Goal: Task Accomplishment & Management: Complete application form

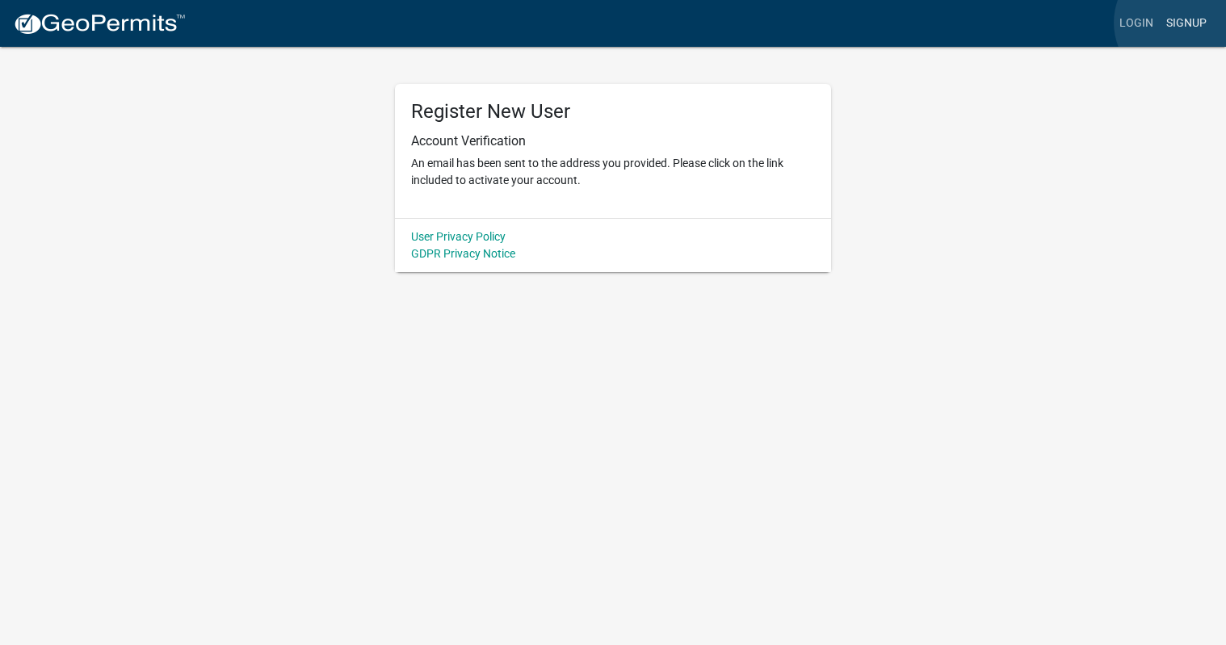
click at [1180, 23] on link "Signup" at bounding box center [1186, 23] width 53 height 31
click at [1134, 24] on link "Login" at bounding box center [1136, 23] width 47 height 31
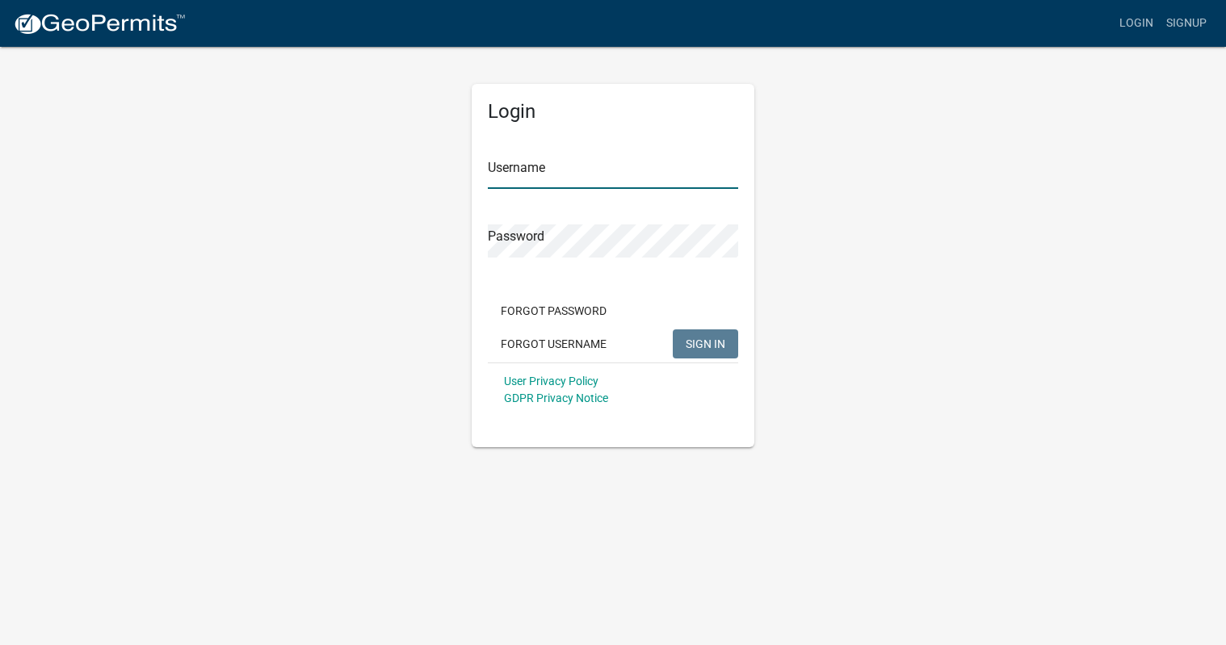
type input "[EMAIL_ADDRESS][DOMAIN_NAME]"
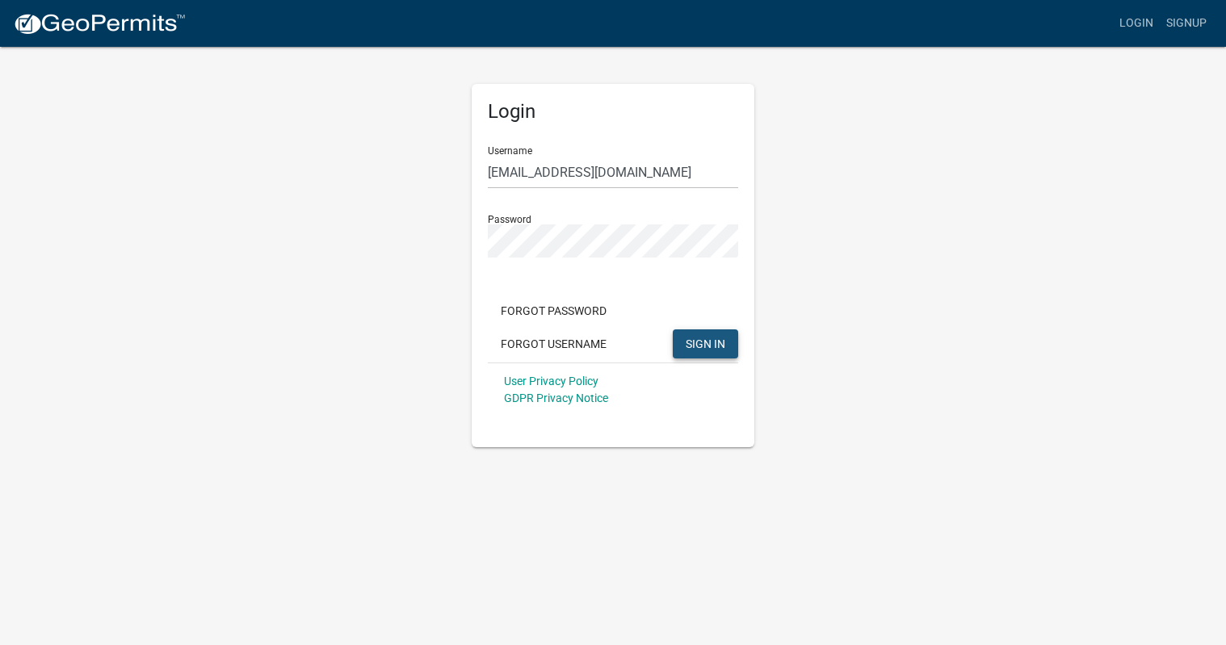
click at [690, 342] on span "SIGN IN" at bounding box center [706, 343] width 40 height 13
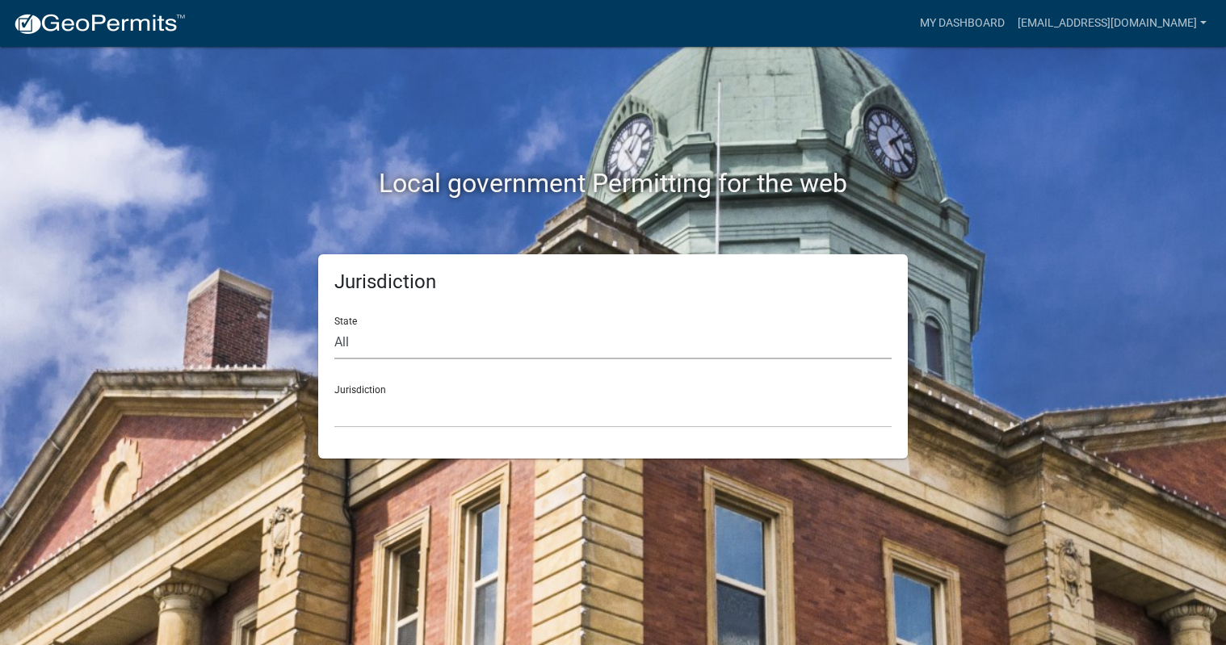
click at [674, 342] on select "All [US_STATE] [US_STATE] [US_STATE] [US_STATE] [US_STATE] [US_STATE] [US_STATE…" at bounding box center [612, 342] width 557 height 33
select select "[US_STATE]"
click at [334, 326] on select "All [US_STATE] [US_STATE] [US_STATE] [US_STATE] [US_STATE] [US_STATE] [US_STATE…" at bounding box center [612, 342] width 557 height 33
click at [484, 405] on select "[GEOGRAPHIC_DATA], [US_STATE][PERSON_NAME][GEOGRAPHIC_DATA], [US_STATE][PERSON_…" at bounding box center [612, 411] width 557 height 33
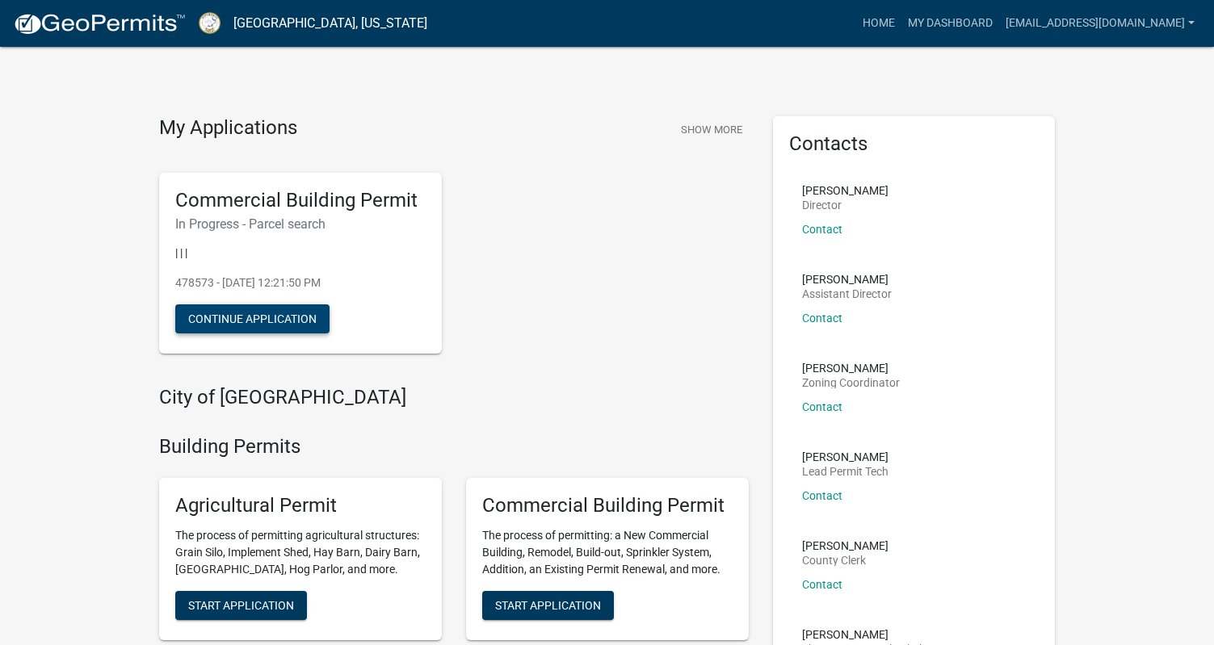
click at [300, 325] on button "Continue Application" at bounding box center [252, 318] width 154 height 29
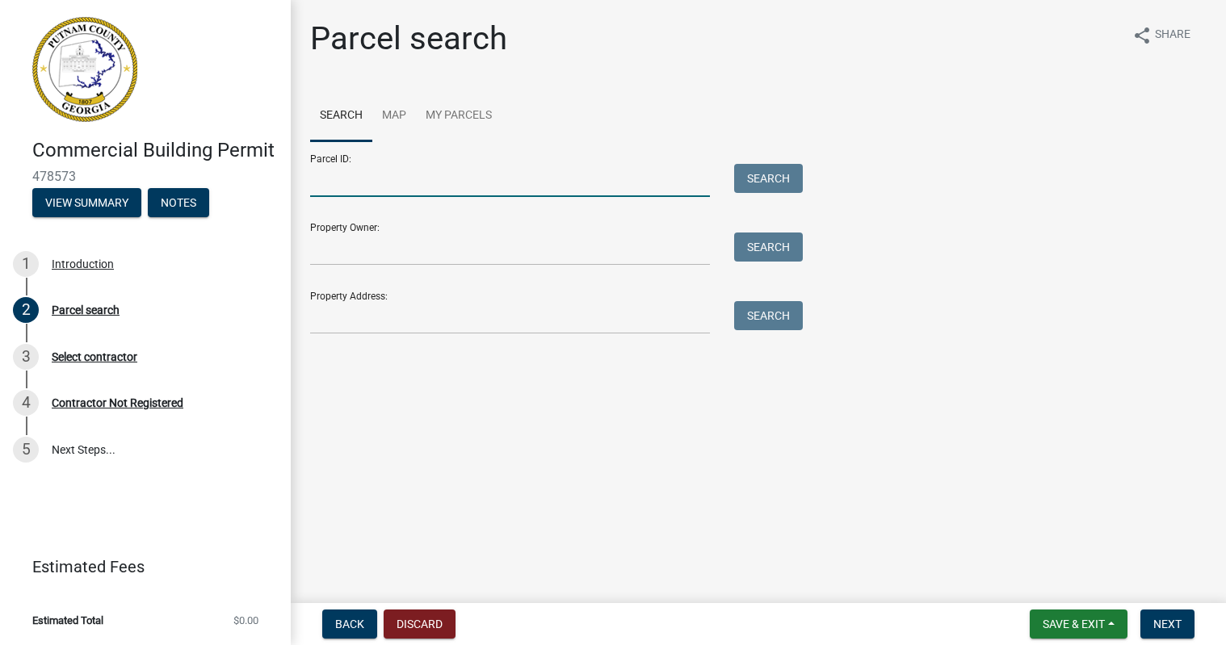
click at [433, 180] on input "Parcel ID:" at bounding box center [510, 180] width 400 height 33
paste input "103A033"
type input "103A033"
click at [745, 184] on button "Search" at bounding box center [768, 178] width 69 height 29
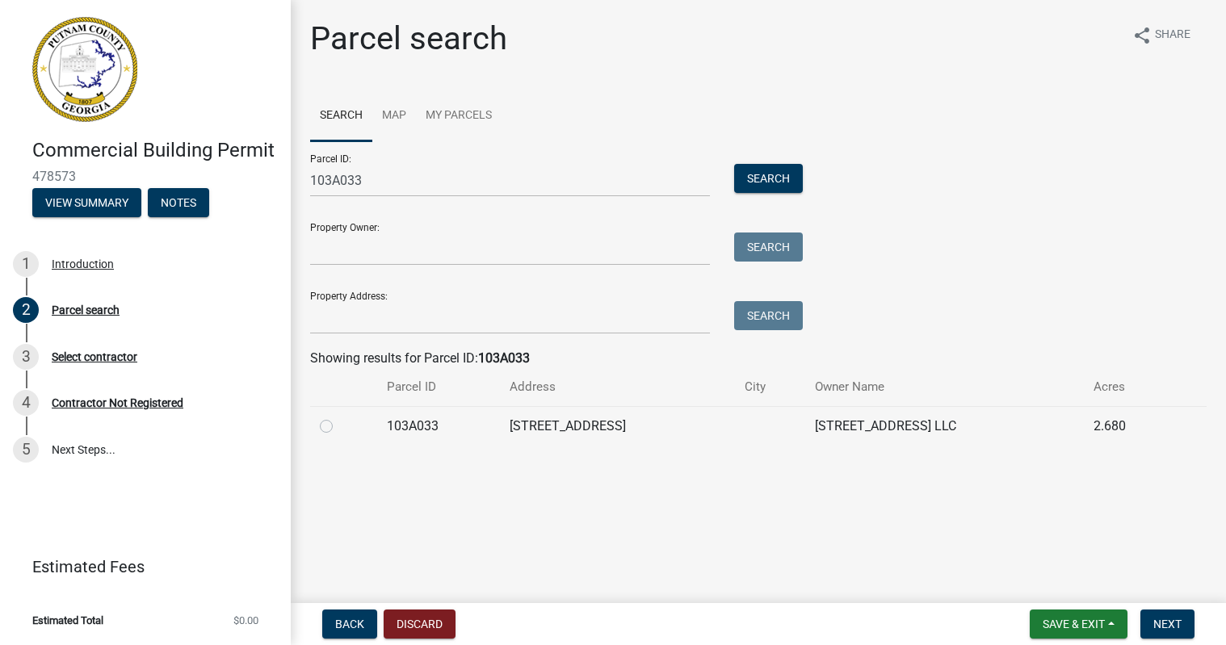
click at [339, 417] on label at bounding box center [339, 417] width 0 height 0
click at [339, 427] on input "radio" at bounding box center [344, 422] width 10 height 10
radio input "true"
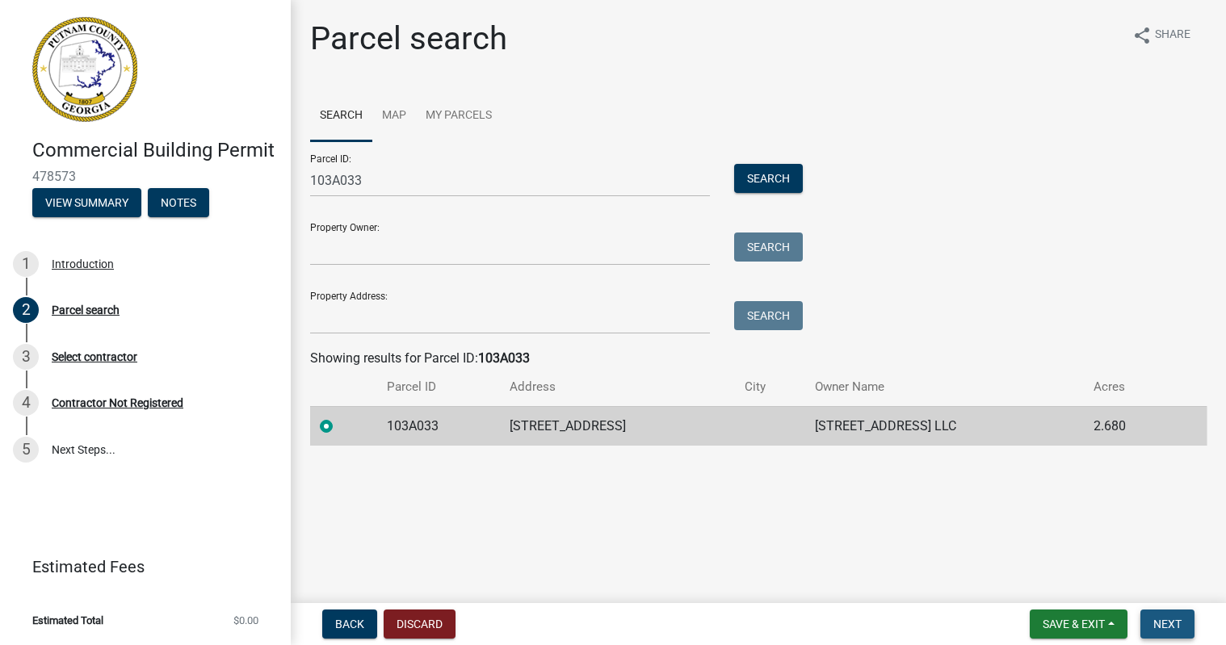
click at [1167, 624] on span "Next" at bounding box center [1167, 624] width 28 height 13
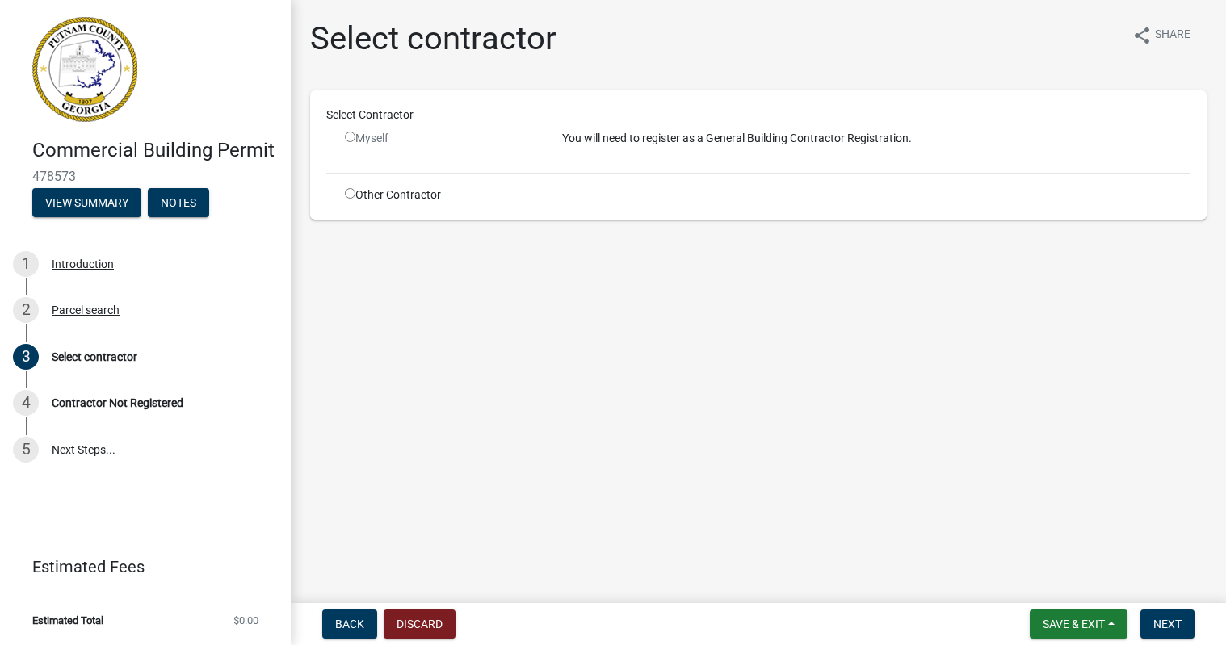
click at [349, 138] on input "radio" at bounding box center [350, 137] width 10 height 10
radio input "false"
click at [350, 195] on input "radio" at bounding box center [350, 193] width 10 height 10
radio input "true"
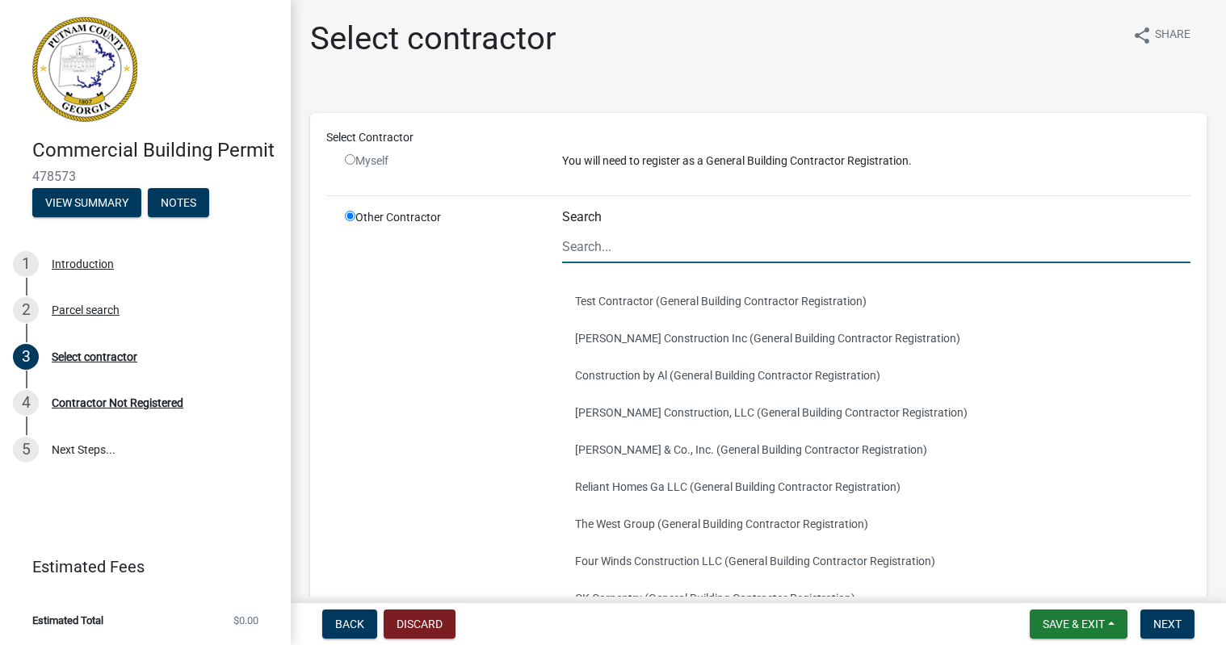
click at [644, 246] on input "Search" at bounding box center [876, 246] width 628 height 33
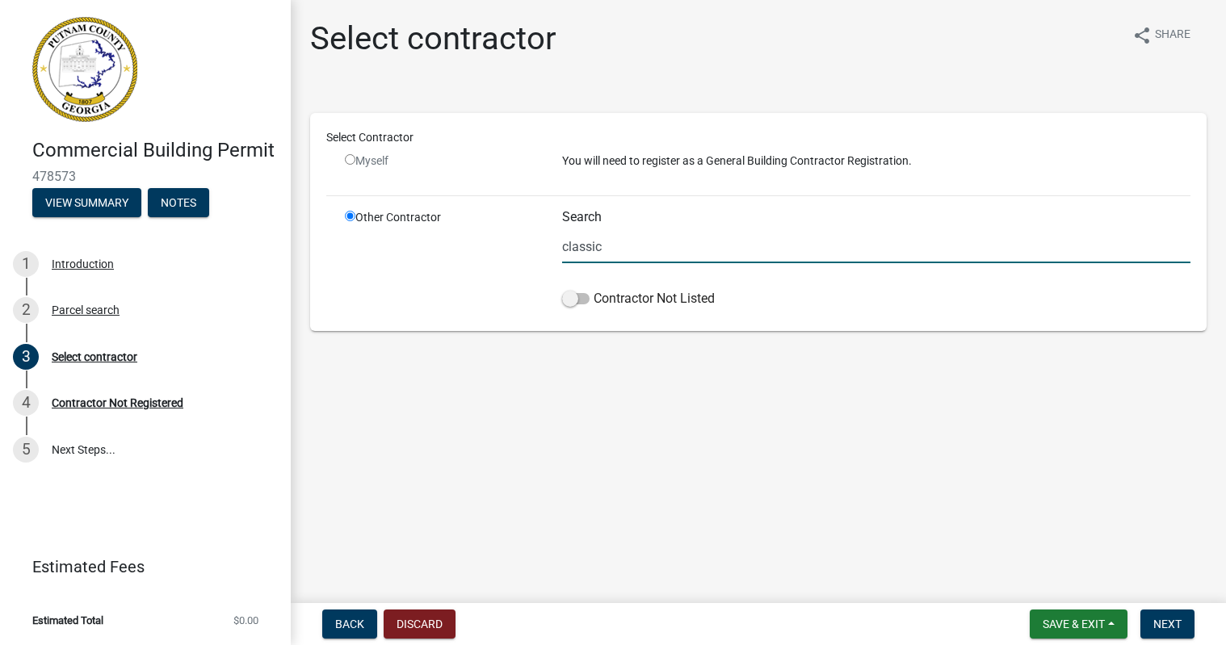
type input "classic"
click at [347, 163] on input "radio" at bounding box center [350, 159] width 10 height 10
radio input "false"
radio input "true"
click at [351, 161] on input "radio" at bounding box center [350, 159] width 10 height 10
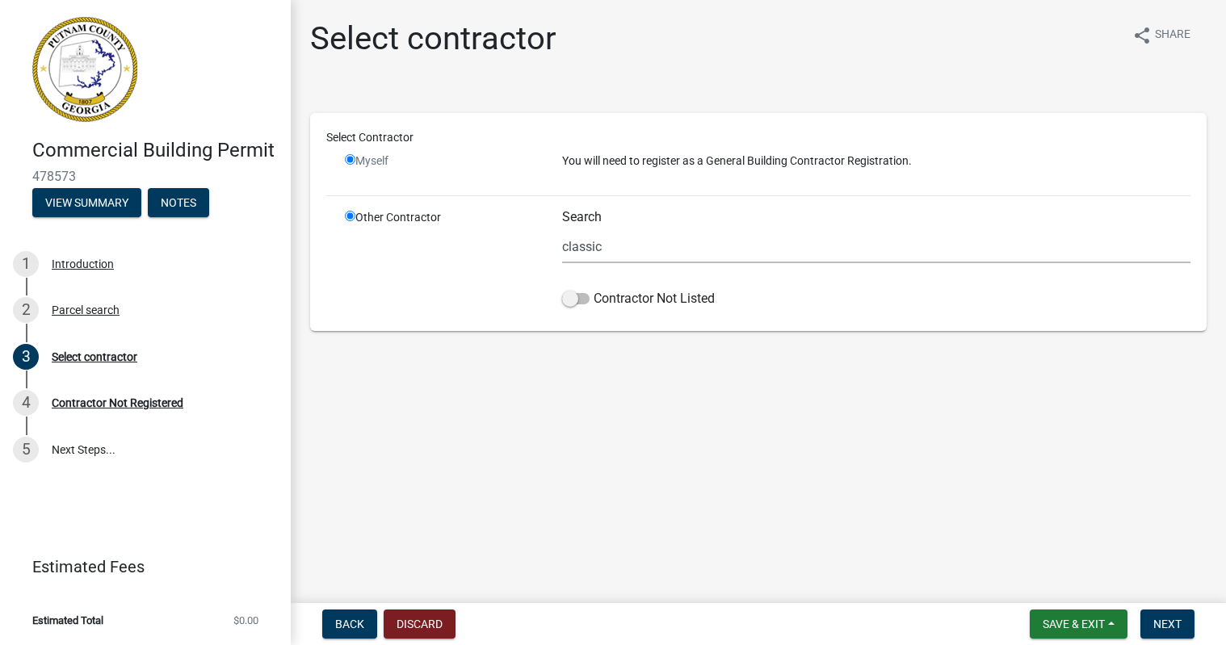
radio input "false"
radio input "true"
click at [582, 301] on span at bounding box center [575, 298] width 27 height 11
click at [594, 289] on input "Contractor Not Listed" at bounding box center [594, 289] width 0 height 0
click at [613, 246] on input "classic" at bounding box center [876, 246] width 628 height 33
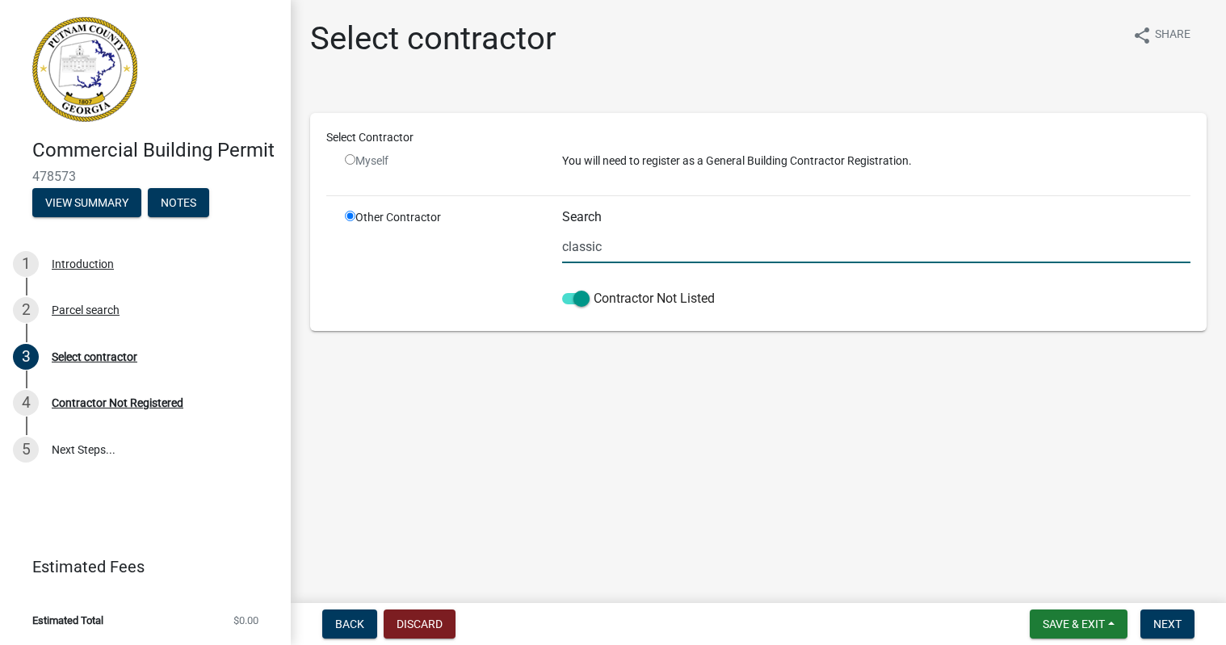
drag, startPoint x: 613, startPoint y: 246, endPoint x: 542, endPoint y: 241, distance: 71.2
click at [542, 241] on div "Other Contractor Search classic Contractor Not Listed" at bounding box center [768, 262] width 870 height 106
type input "Classic Contractors LLC"
click at [1177, 627] on span "Next" at bounding box center [1167, 624] width 28 height 13
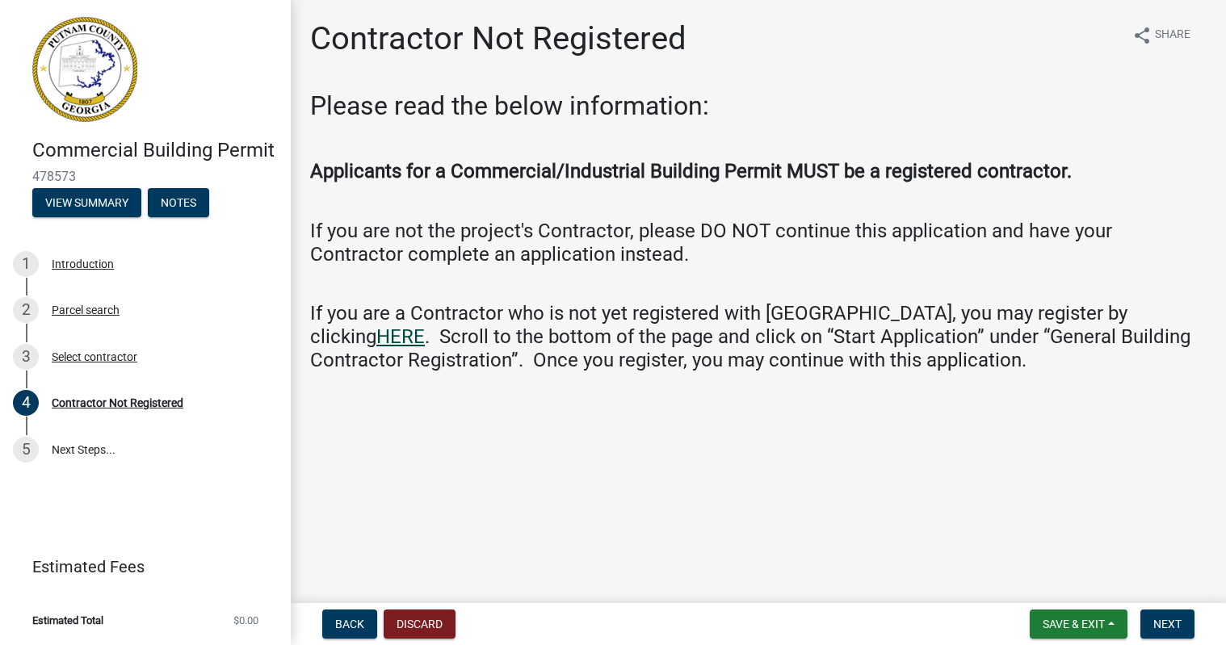
click at [425, 325] on link "HERE" at bounding box center [400, 336] width 48 height 23
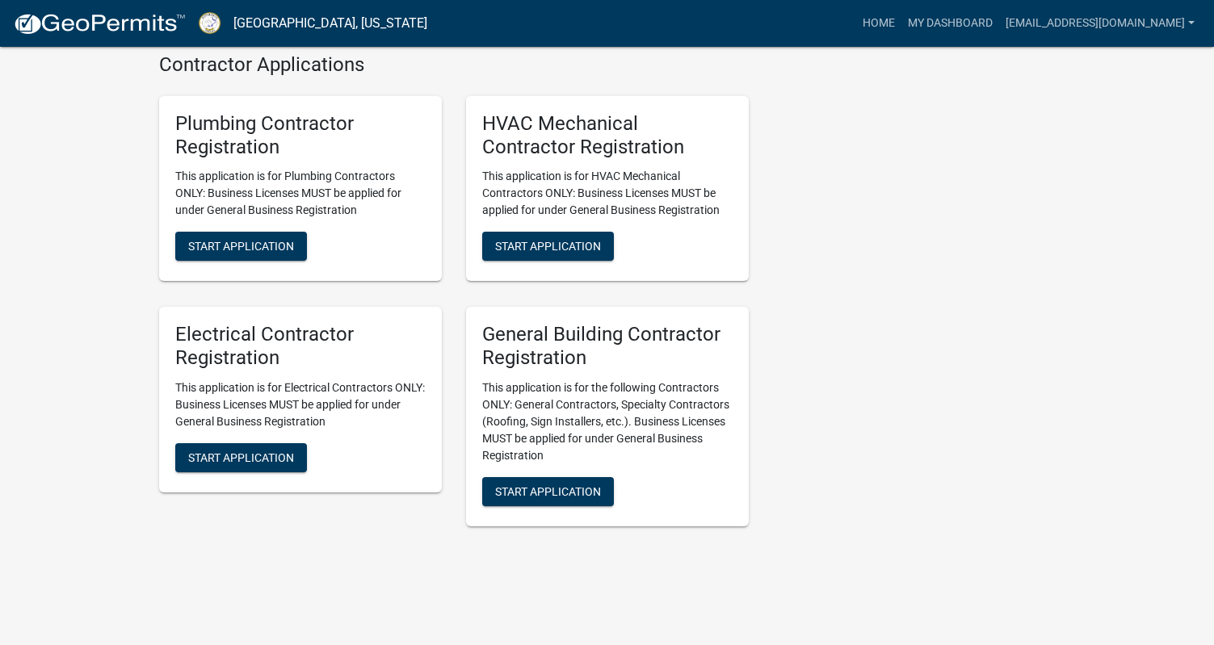
scroll to position [3392, 0]
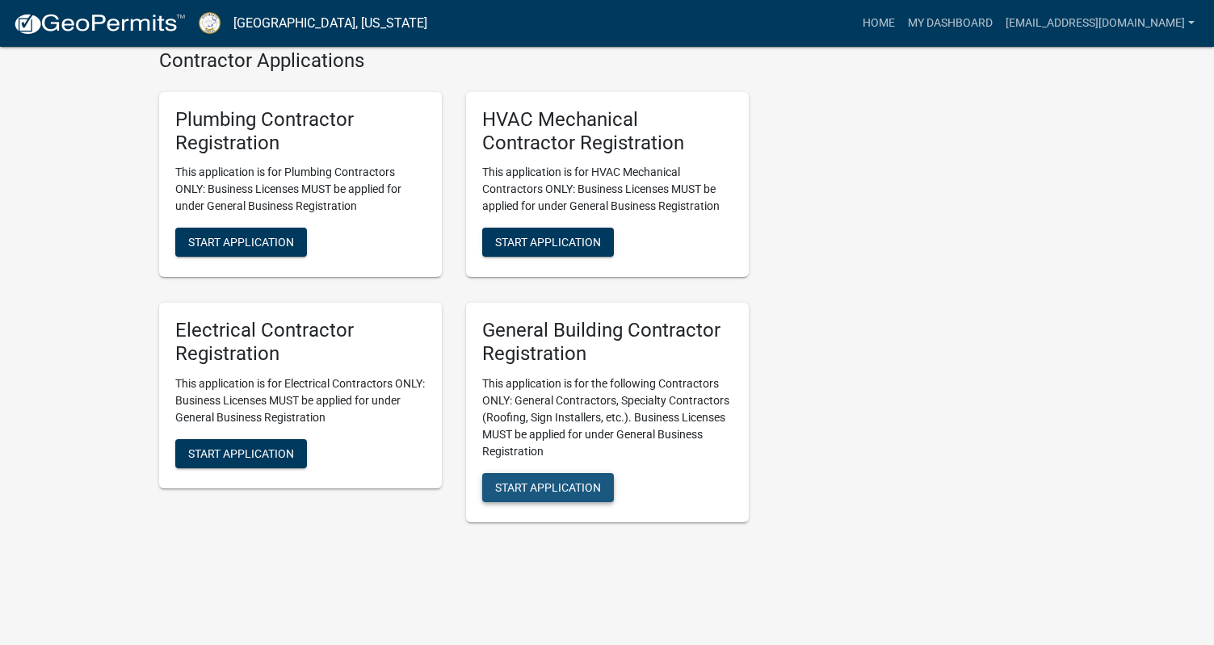
click at [566, 494] on span "Start Application" at bounding box center [548, 487] width 106 height 13
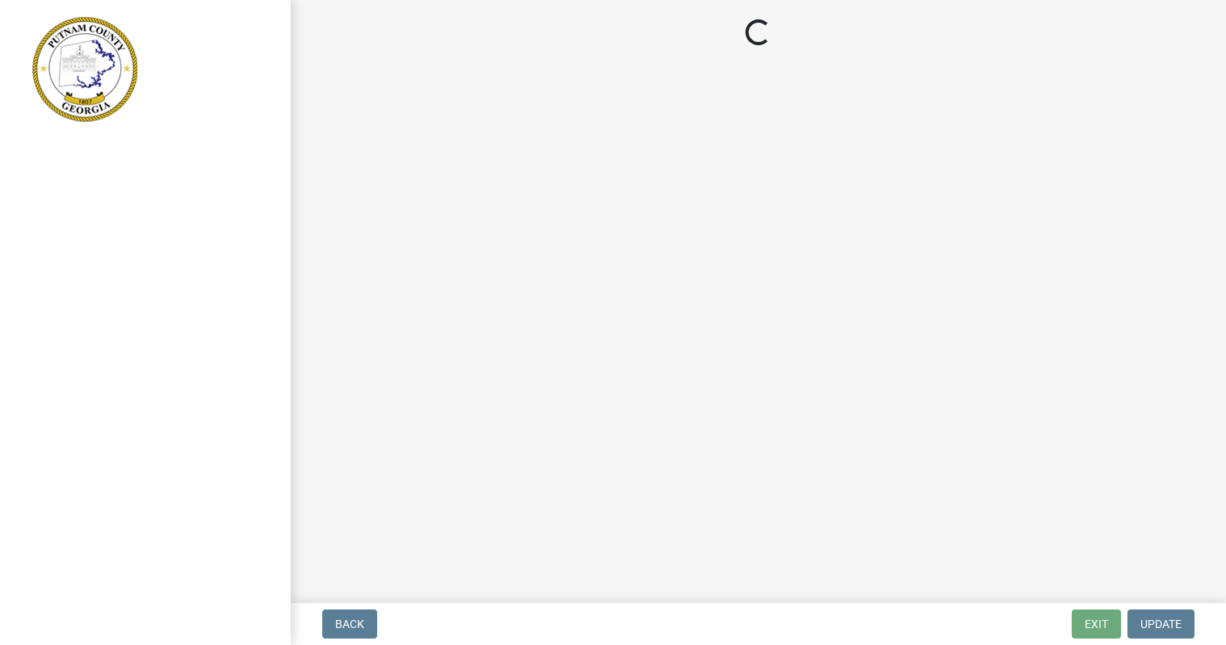
select select "GA"
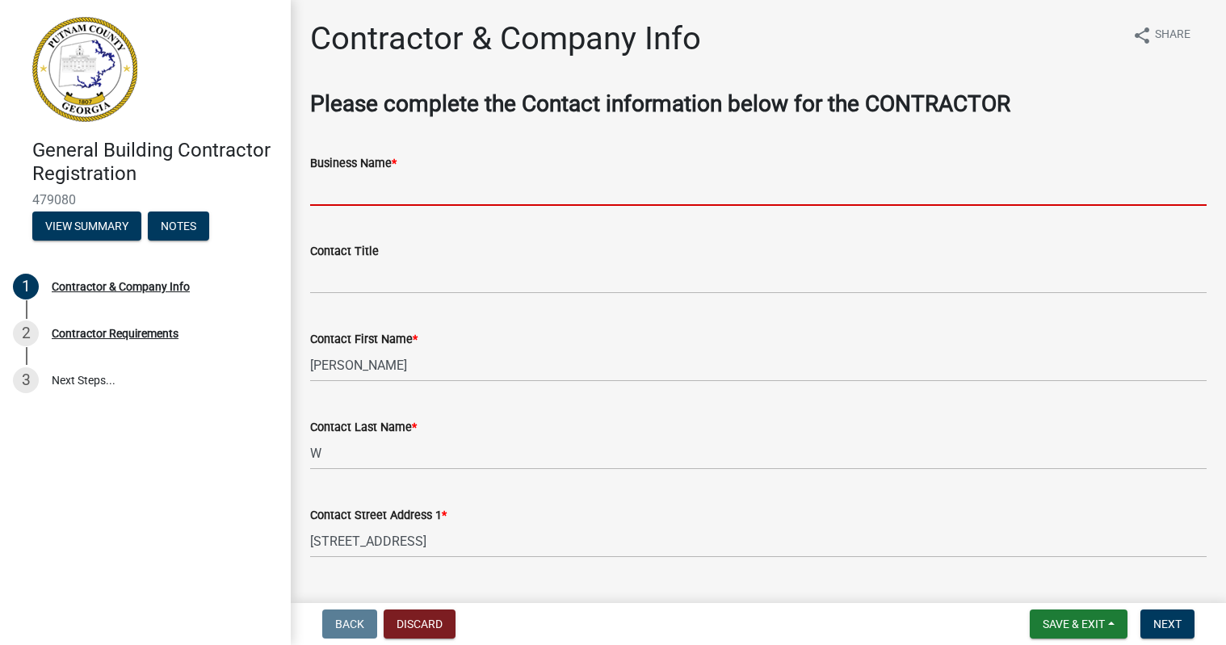
click at [467, 187] on input "Business Name *" at bounding box center [758, 189] width 897 height 33
type input "Classic Contractors LLC"
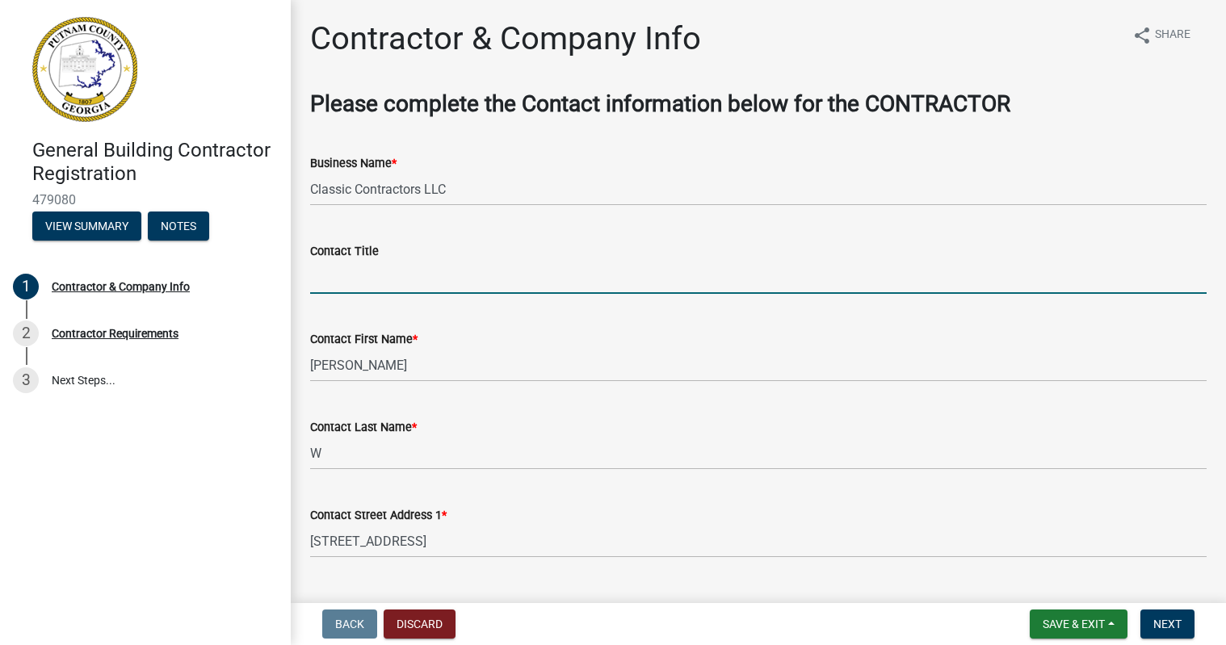
click at [483, 281] on input "Contact Title" at bounding box center [758, 277] width 897 height 33
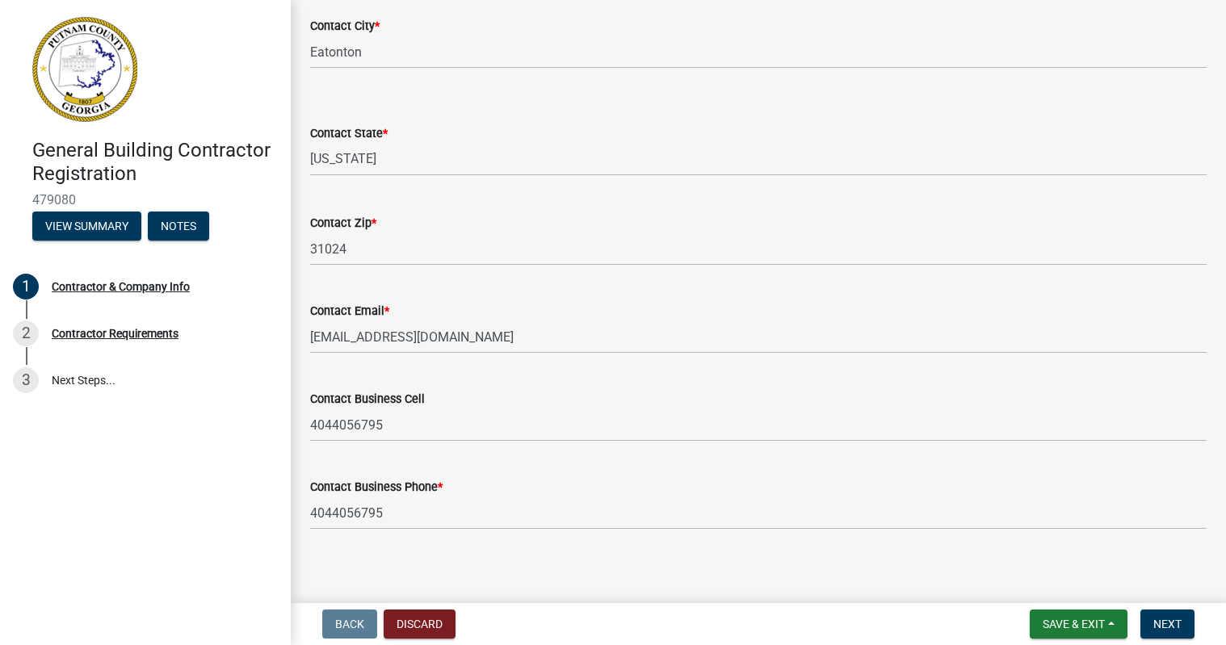
scroll to position [674, 0]
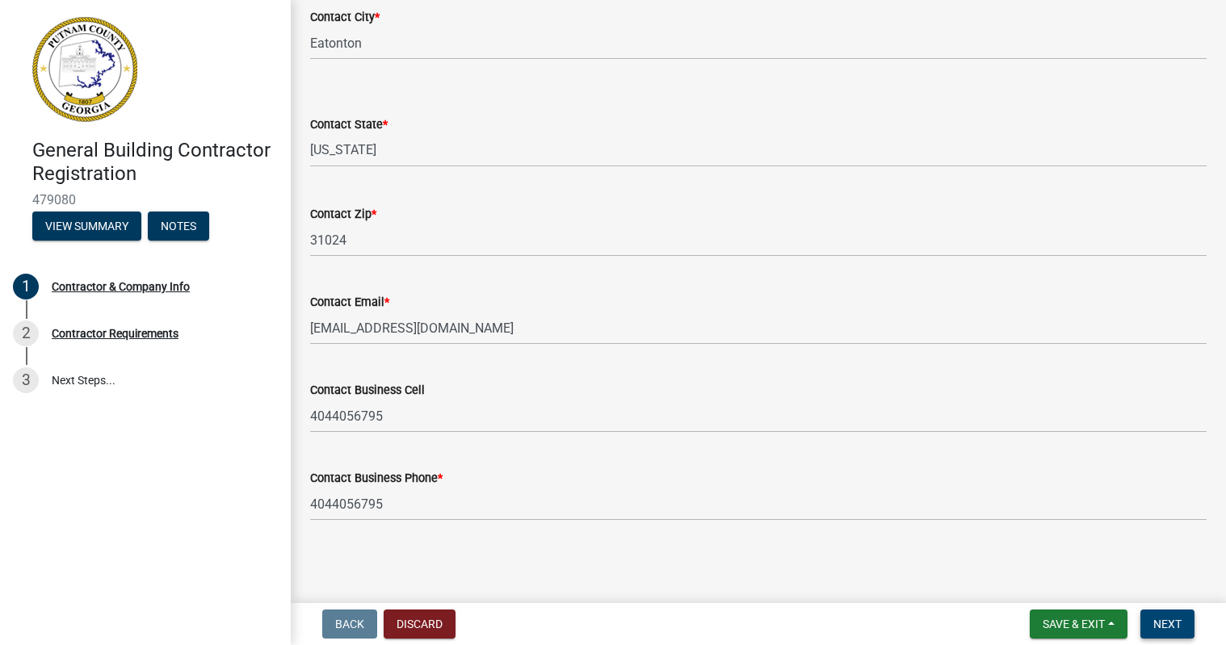
type input "Owner"
click at [1168, 628] on span "Next" at bounding box center [1167, 624] width 28 height 13
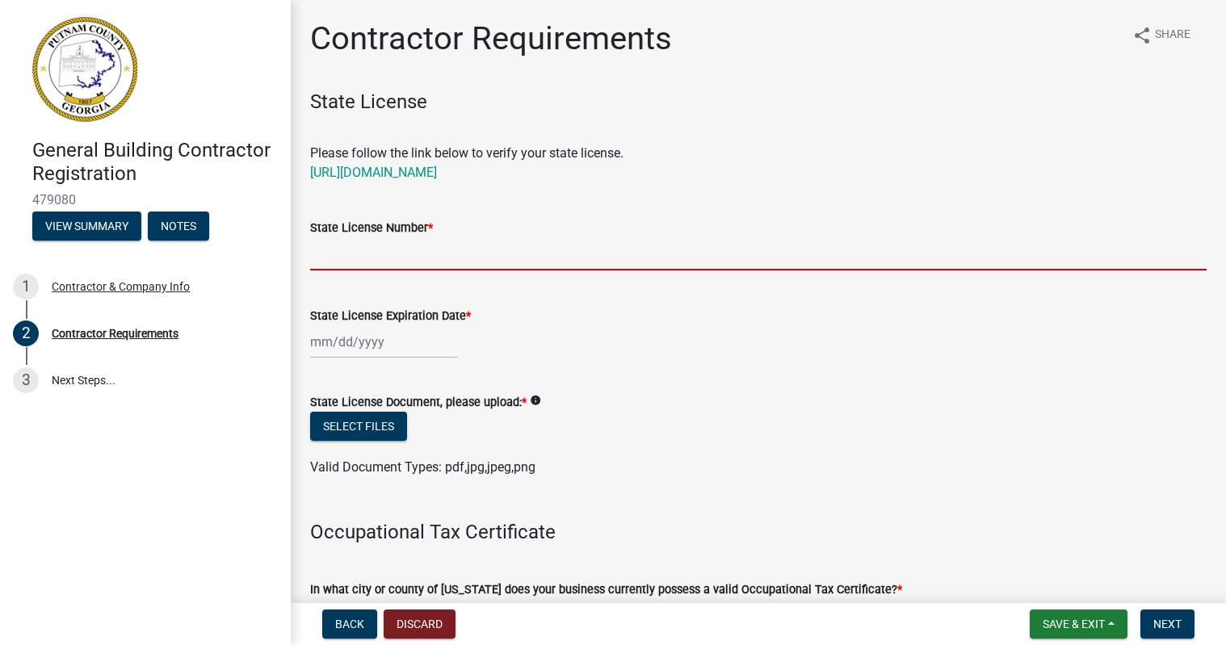
click at [731, 259] on input "State License Number *" at bounding box center [758, 253] width 897 height 33
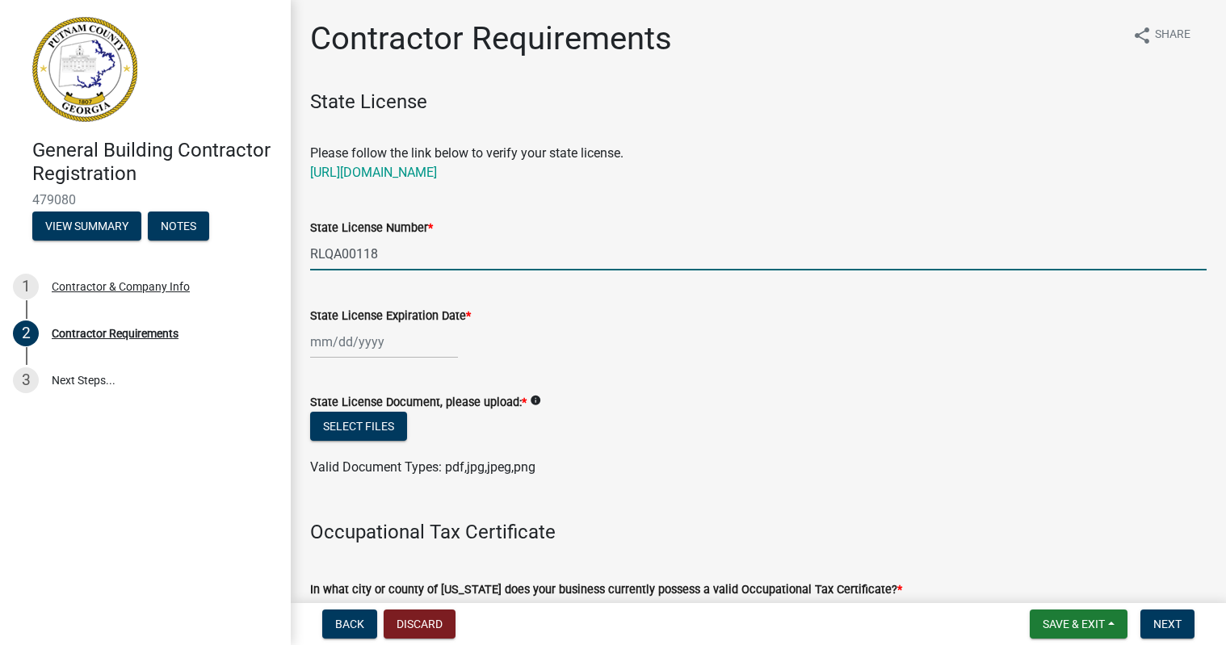
type input "RLQA00118"
click at [333, 342] on div at bounding box center [384, 341] width 148 height 33
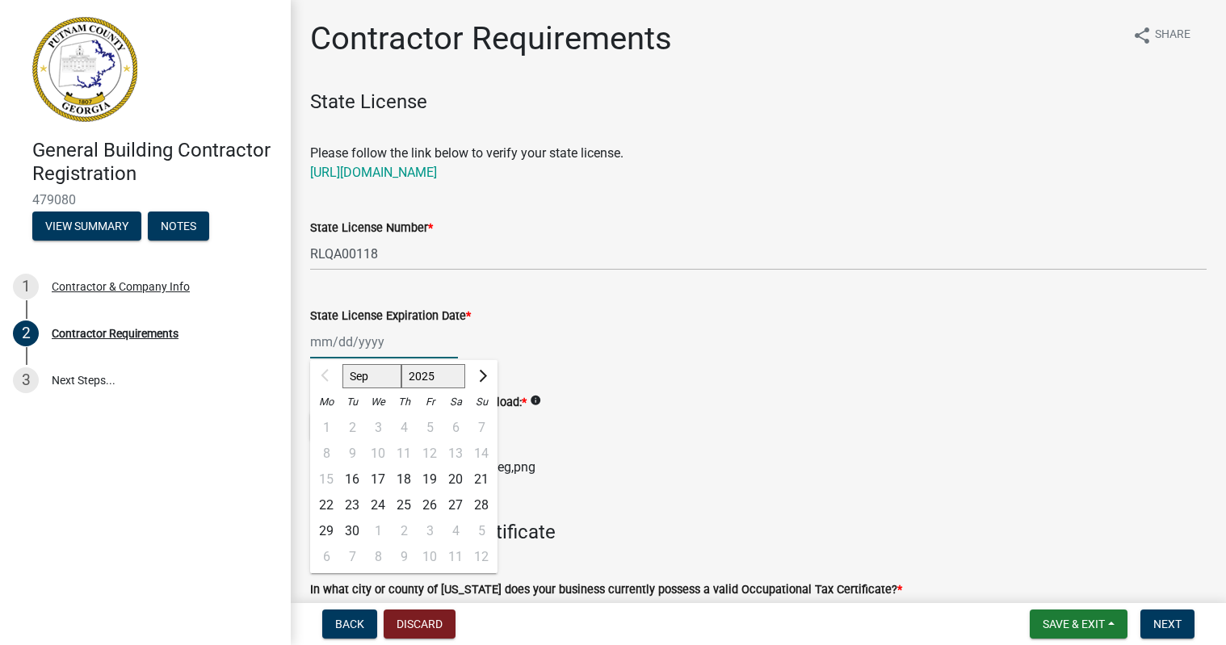
click at [455, 376] on select "2025 2026 2027 2028 2029 2030 2031 2032 2033 2034 2035 2036 2037 2038 2039 2040…" at bounding box center [433, 376] width 65 height 24
select select "2026"
click at [401, 364] on select "2025 2026 2027 2028 2029 2030 2031 2032 2033 2034 2035 2036 2037 2038 2039 2040…" at bounding box center [433, 376] width 65 height 24
click at [322, 373] on button "Previous month" at bounding box center [326, 376] width 19 height 26
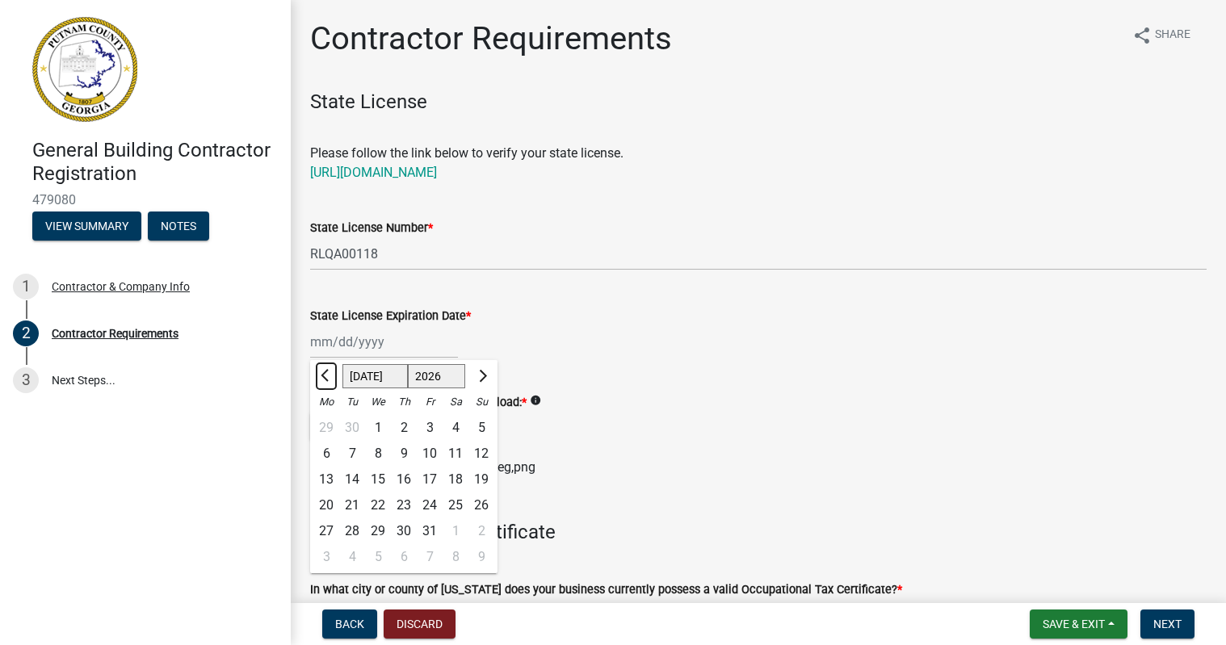
click at [322, 373] on button "Previous month" at bounding box center [326, 376] width 19 height 26
select select "6"
click at [352, 530] on div "30" at bounding box center [352, 532] width 26 height 26
type input "06/30/2026"
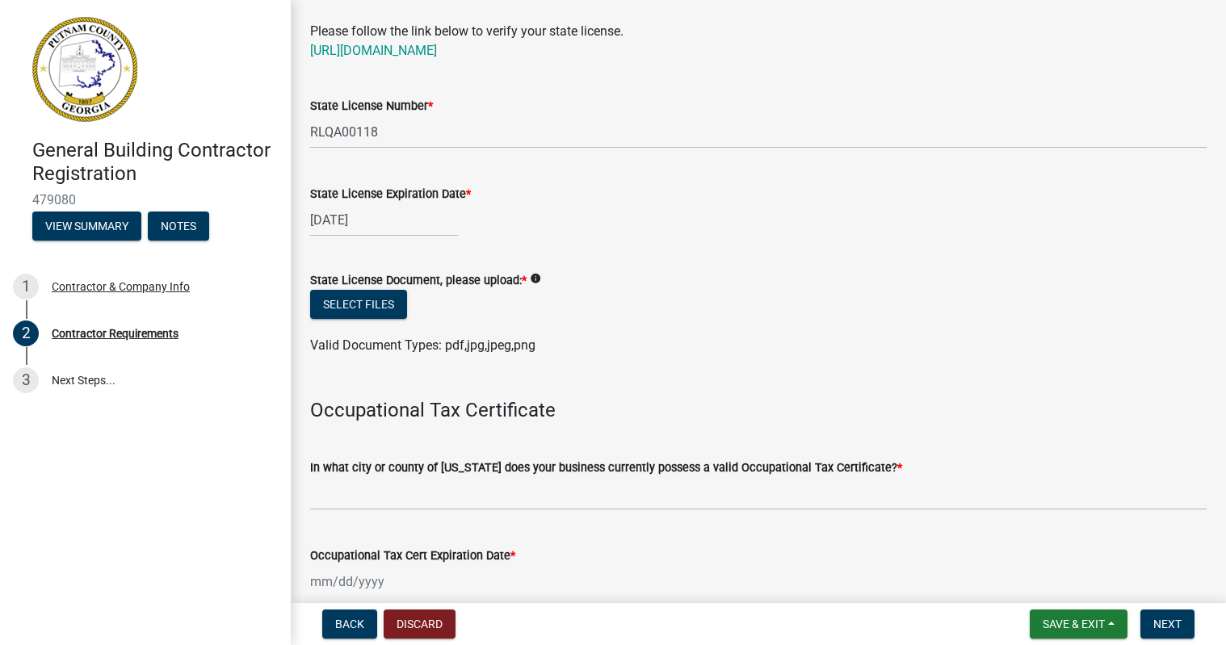
scroll to position [162, 0]
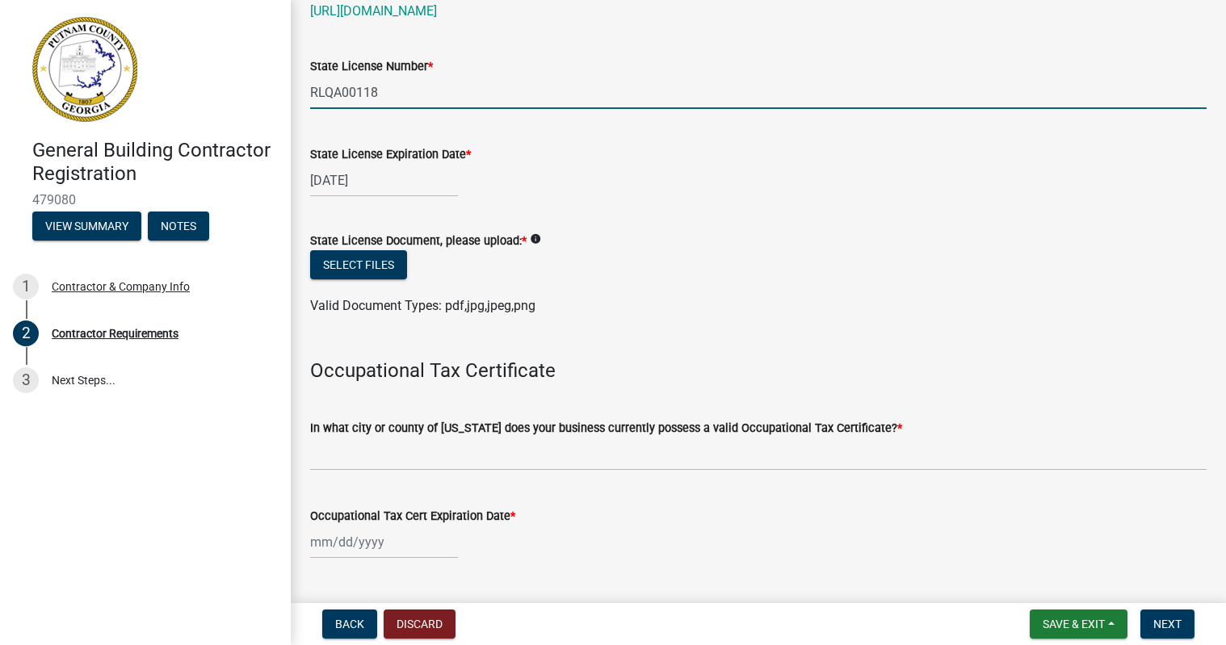
click at [350, 85] on input "RLQA00118" at bounding box center [758, 92] width 897 height 33
type input "RLQA000118"
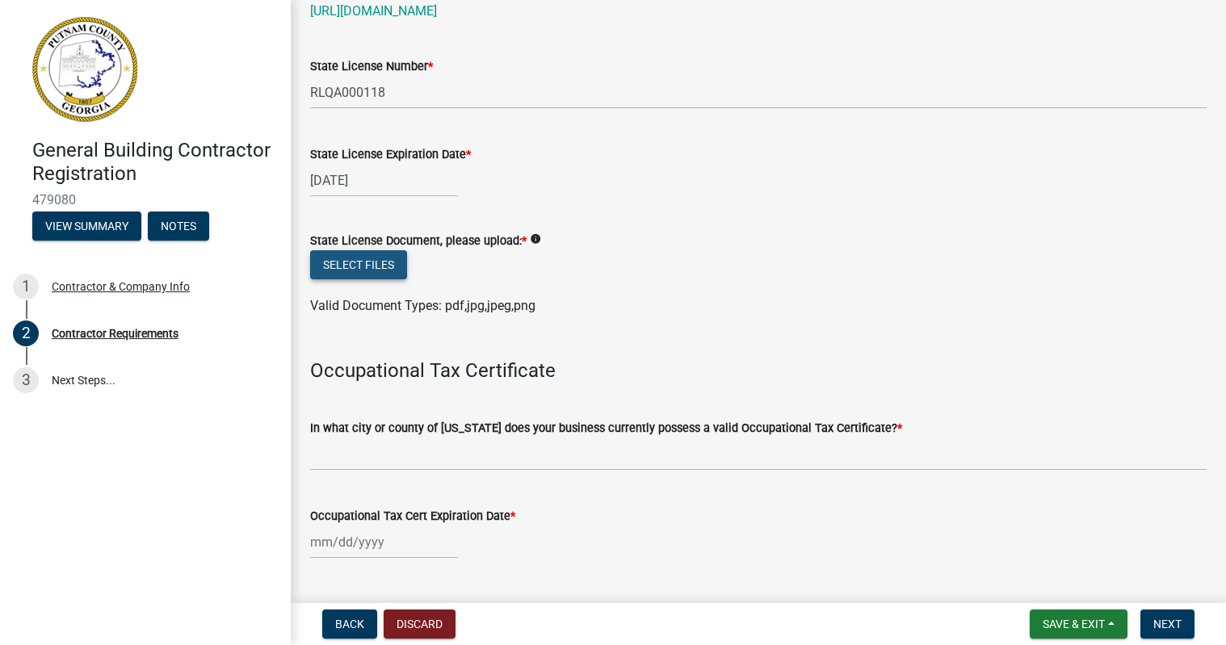
click at [363, 263] on button "Select files" at bounding box center [358, 264] width 97 height 29
click at [367, 262] on button "Select files" at bounding box center [358, 264] width 97 height 29
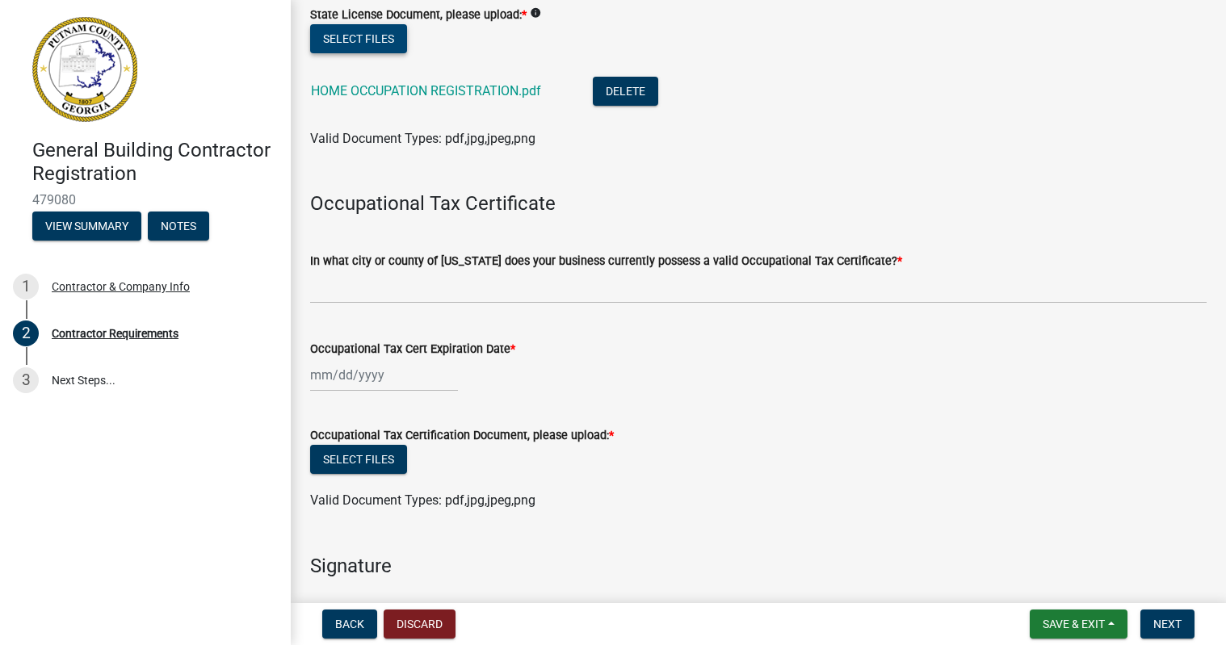
scroll to position [404, 0]
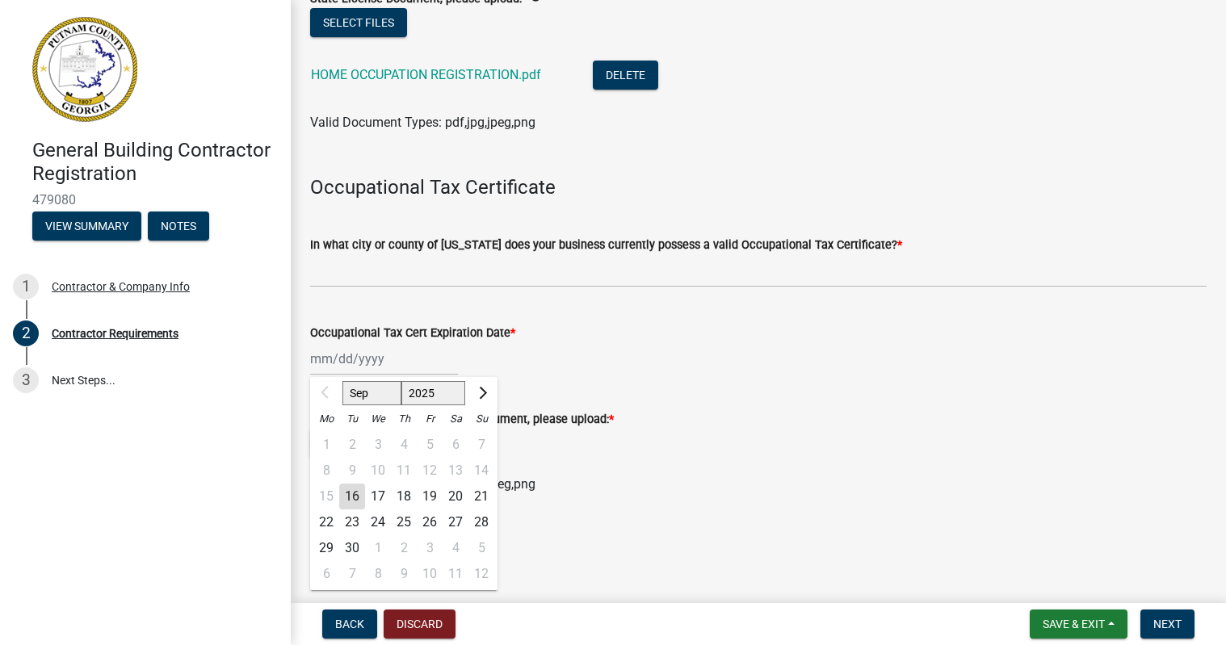
click at [322, 368] on div "Sep Oct Nov Dec 2025 2026 2027 2028 2029 2030 2031 2032 2033 2034 2035 2036 203…" at bounding box center [384, 358] width 148 height 33
click at [445, 398] on select "2025 2026 2027 2028 2029 2030 2031 2032 2033 2034 2035 2036 2037 2038 2039 2040…" at bounding box center [433, 393] width 65 height 24
click at [401, 381] on select "2025 2026 2027 2028 2029 2030 2031 2032 2033 2034 2035 2036 2037 2038 2039 2040…" at bounding box center [433, 393] width 65 height 24
click at [447, 391] on select "2025 2026 2027 2028 2029 2030 2031 2032 2033 2034 2035 2036 2037 2038 2039 2040…" at bounding box center [437, 393] width 58 height 24
select select "2025"
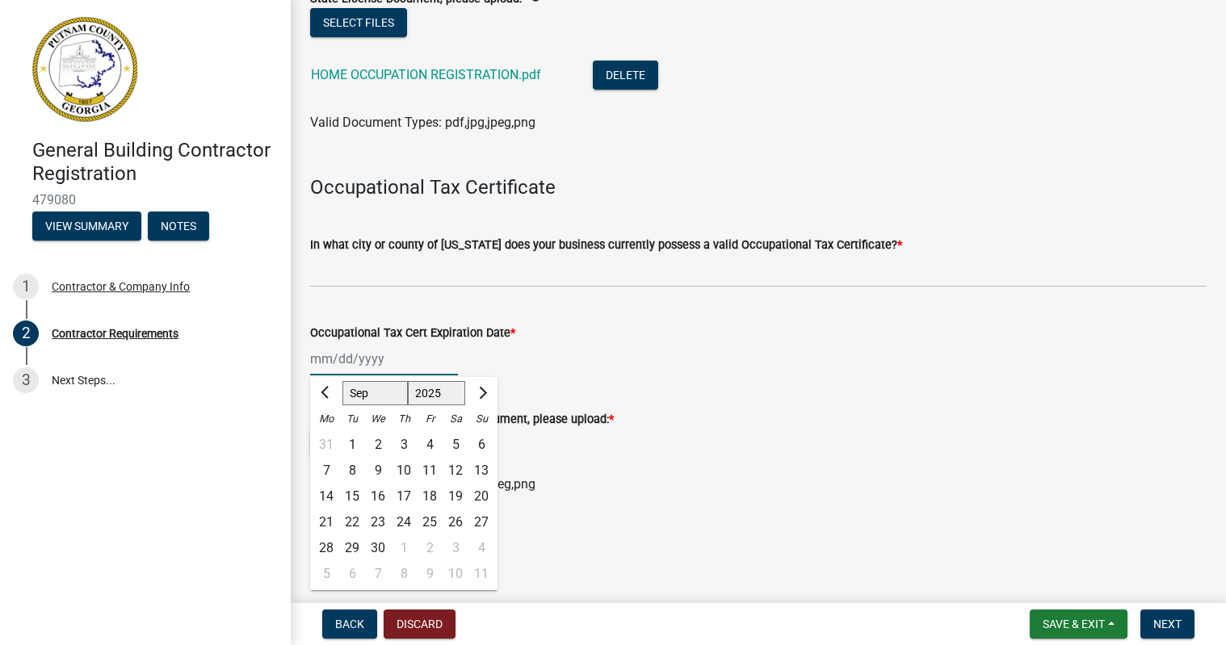
click at [408, 381] on select "2025 2026 2027 2028 2029 2030 2031 2032 2033 2034 2035 2036 2037 2038 2039 2040…" at bounding box center [437, 393] width 58 height 24
click at [478, 397] on span "Next month" at bounding box center [481, 393] width 12 height 12
select select "12"
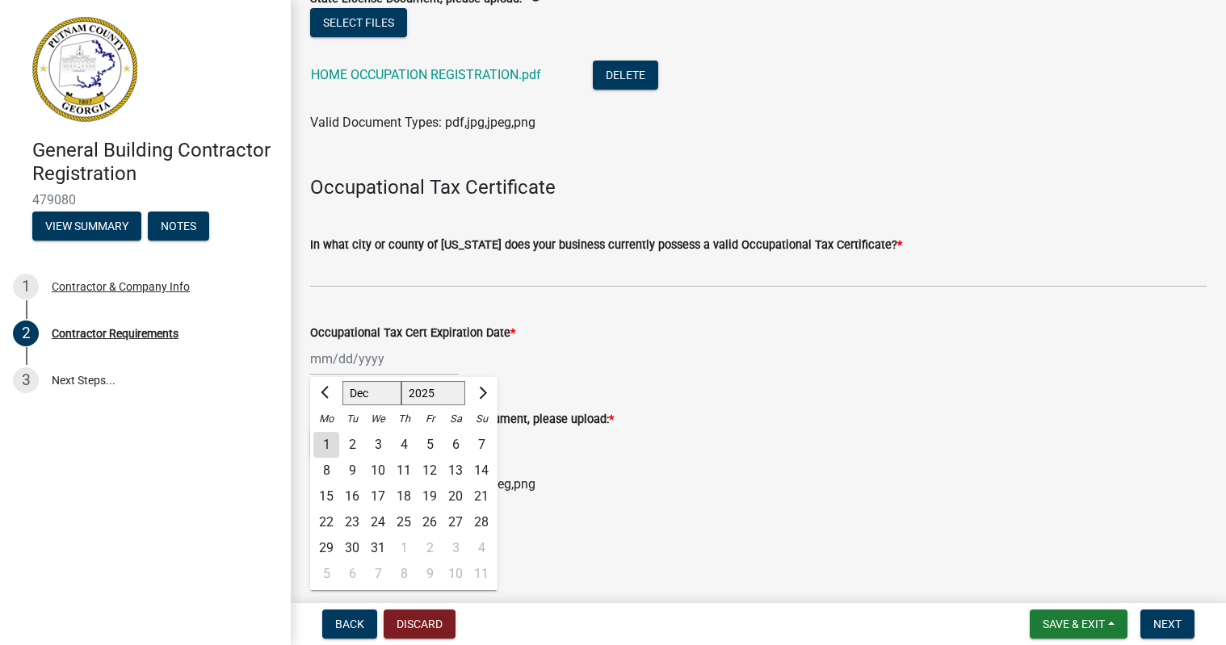
click at [380, 556] on div "31" at bounding box center [378, 548] width 26 height 26
type input "12/31/2025"
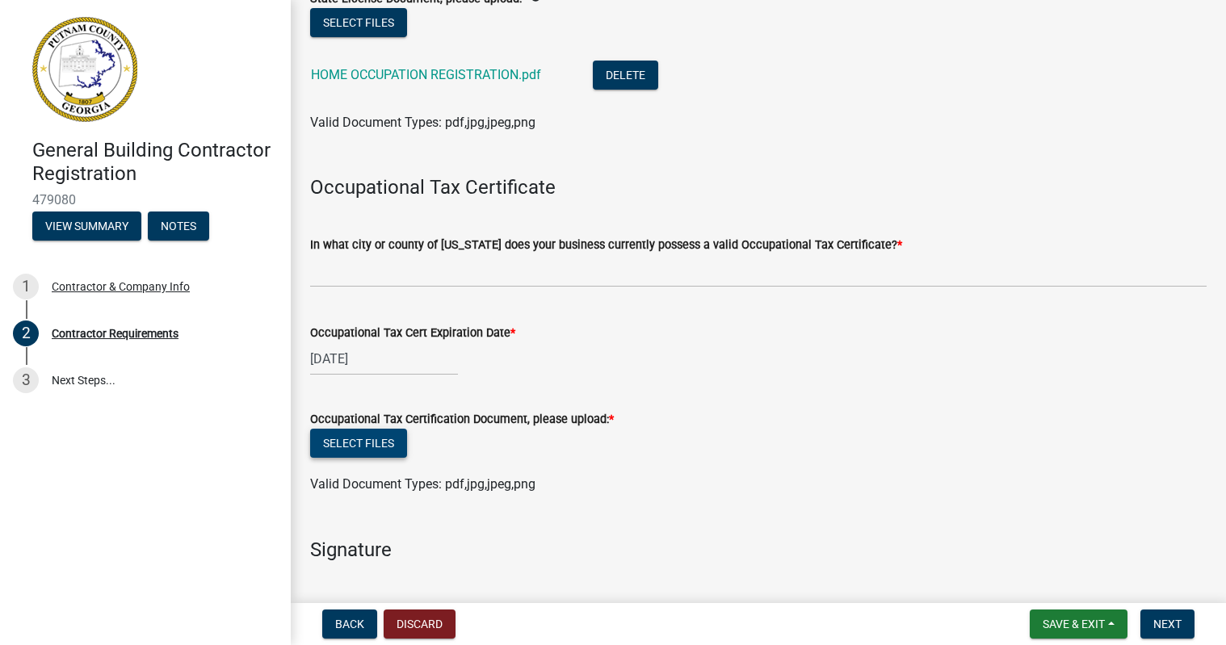
click at [376, 439] on button "Select files" at bounding box center [358, 443] width 97 height 29
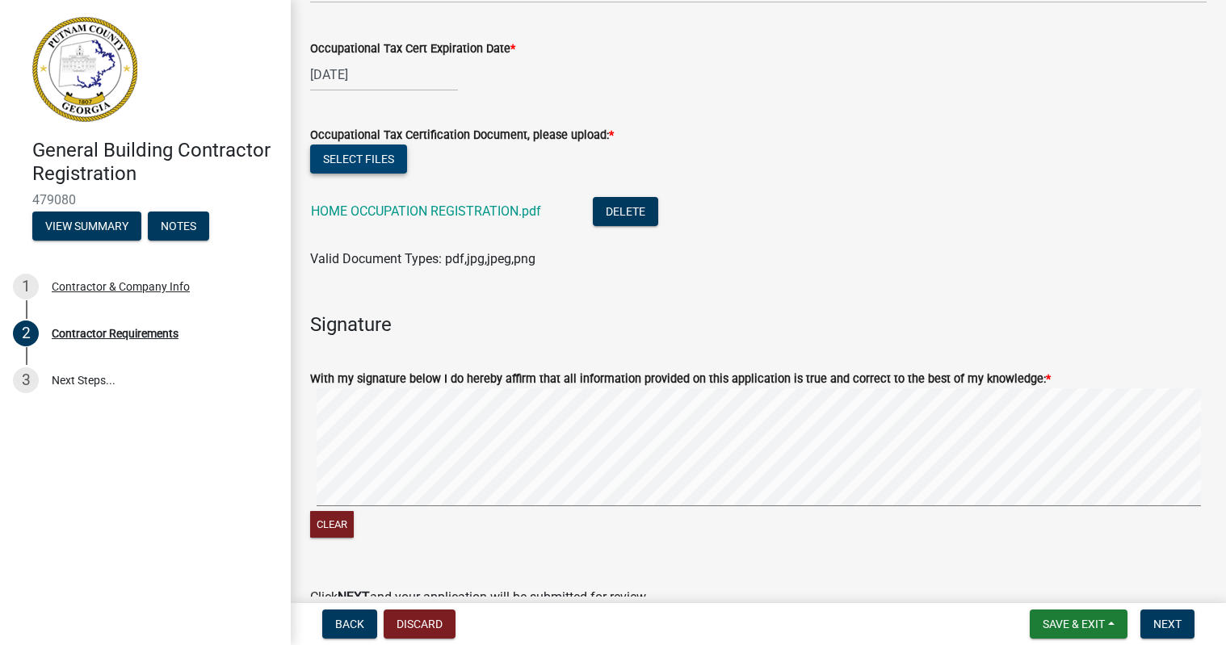
scroll to position [727, 0]
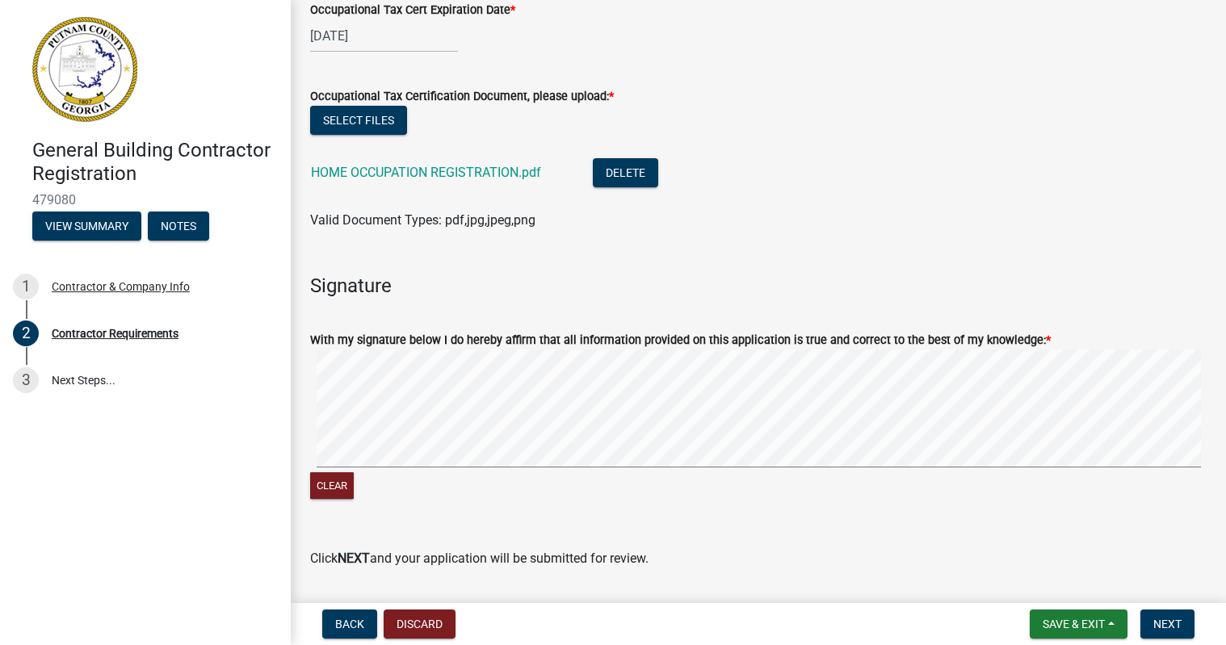
click at [440, 367] on signature-pad at bounding box center [758, 411] width 897 height 123
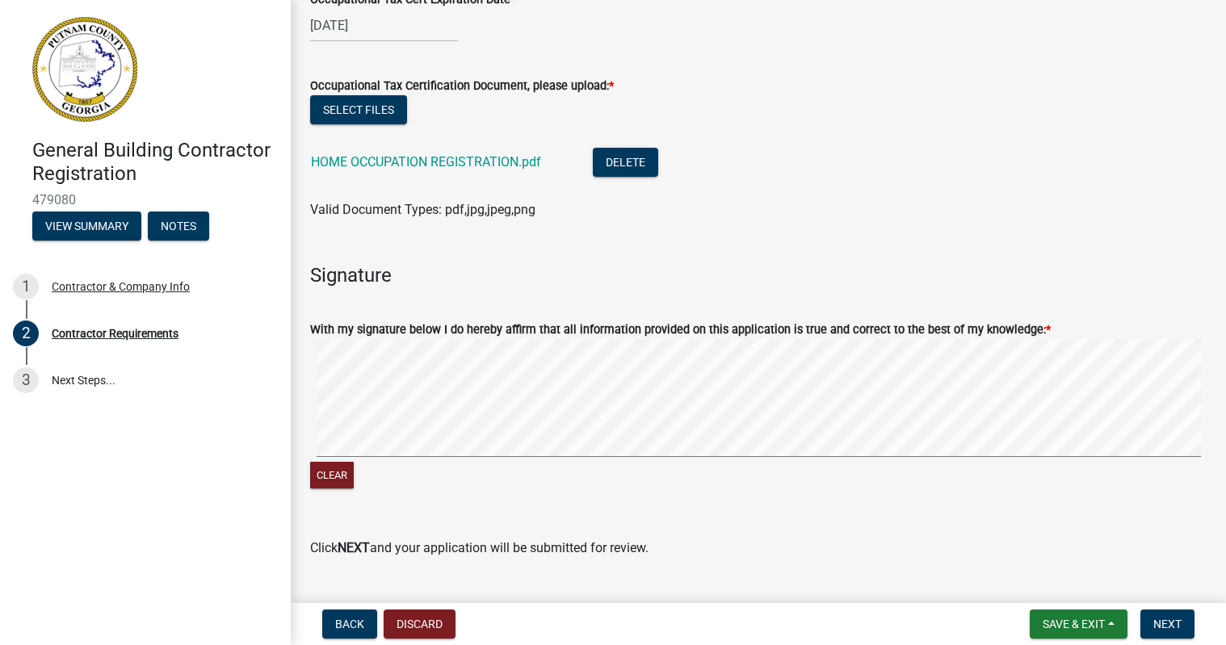
scroll to position [775, 0]
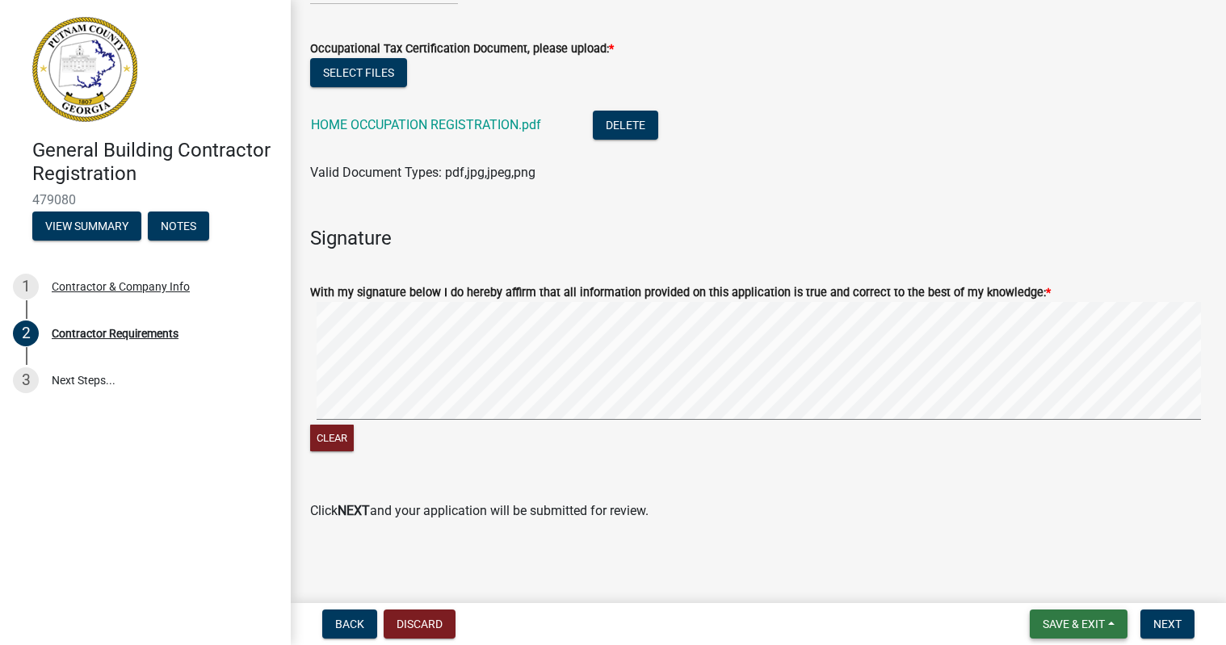
click at [1074, 623] on span "Save & Exit" at bounding box center [1074, 624] width 62 height 13
click at [1052, 580] on button "Save & Exit" at bounding box center [1062, 582] width 129 height 39
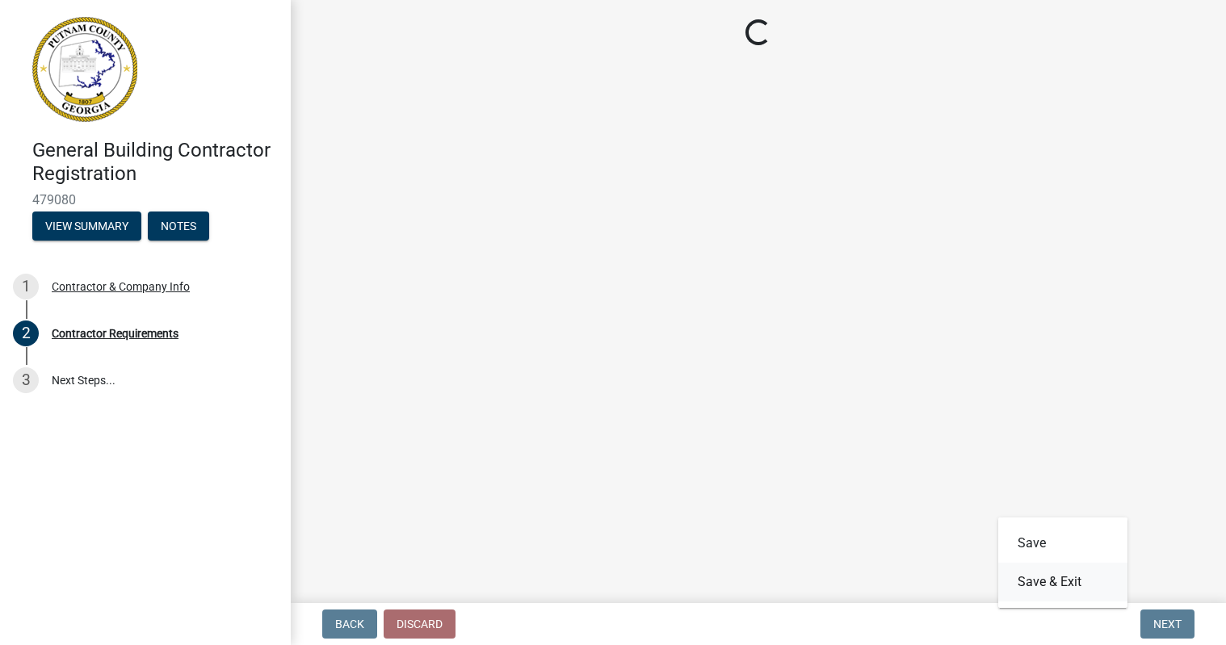
scroll to position [0, 0]
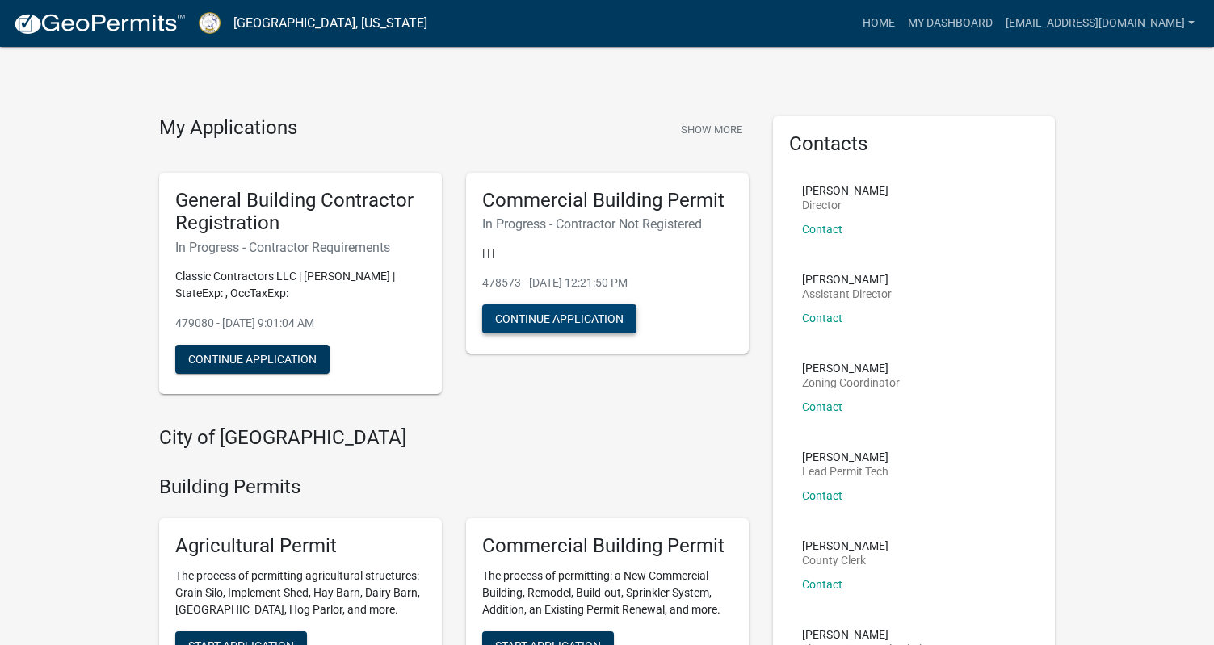
click at [574, 319] on button "Continue Application" at bounding box center [559, 318] width 154 height 29
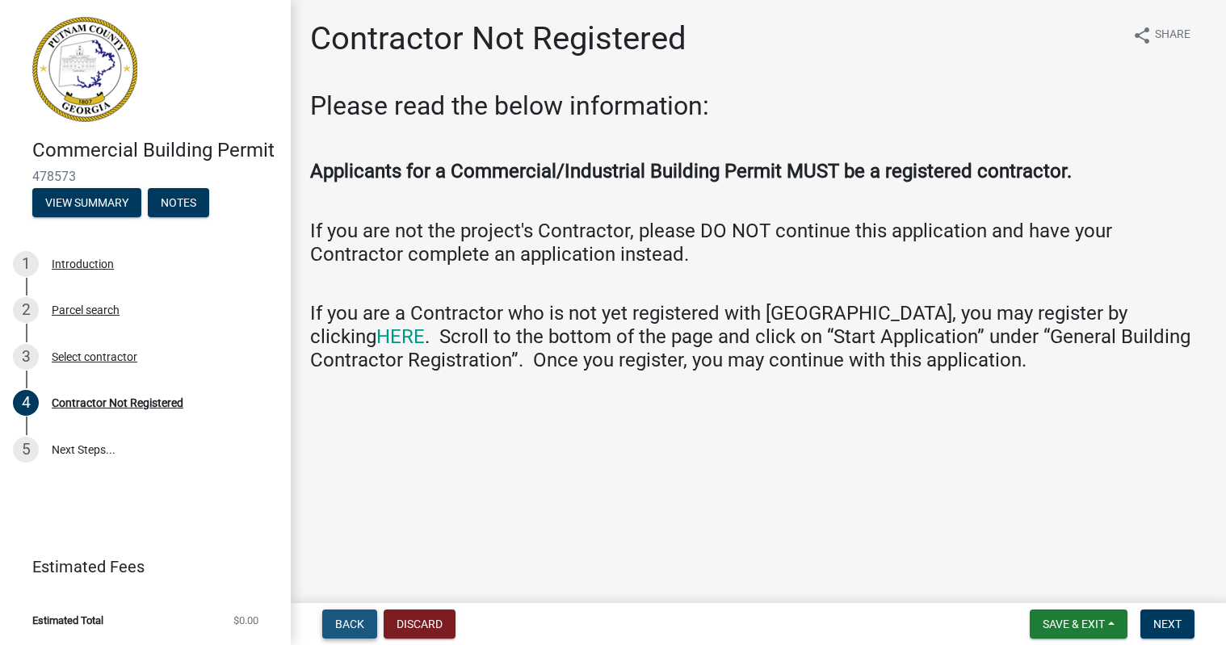
click at [349, 624] on span "Back" at bounding box center [349, 624] width 29 height 13
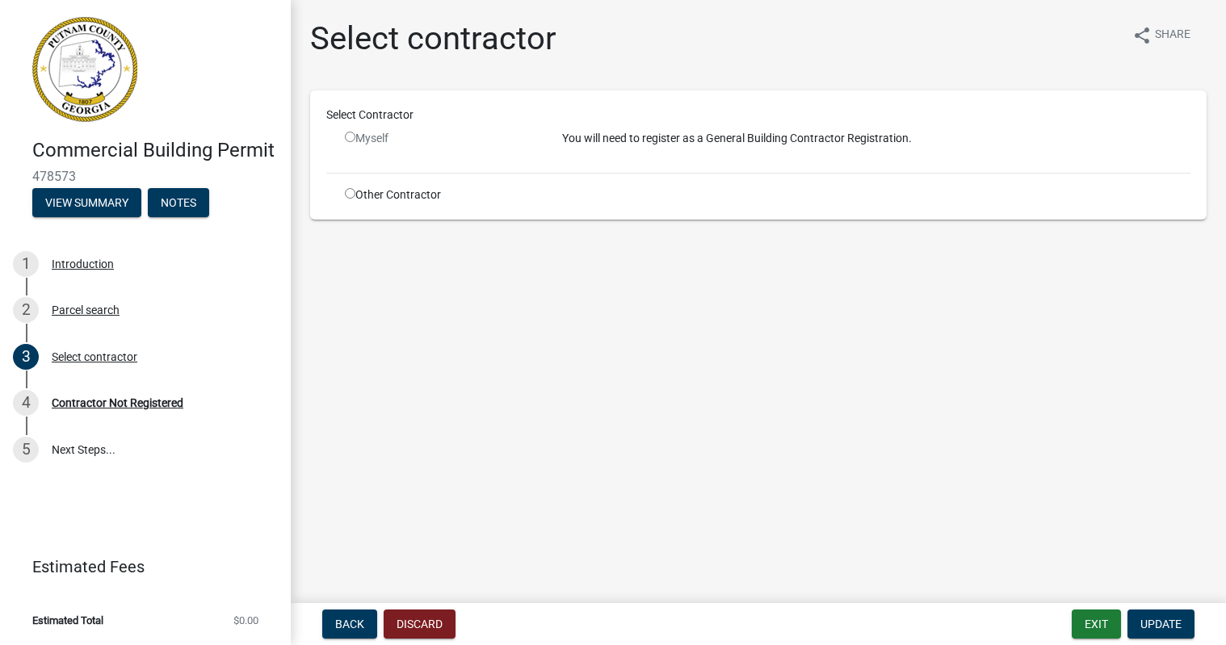
click at [351, 137] on input "radio" at bounding box center [350, 137] width 10 height 10
radio input "false"
click at [348, 196] on input "radio" at bounding box center [350, 193] width 10 height 10
radio input "true"
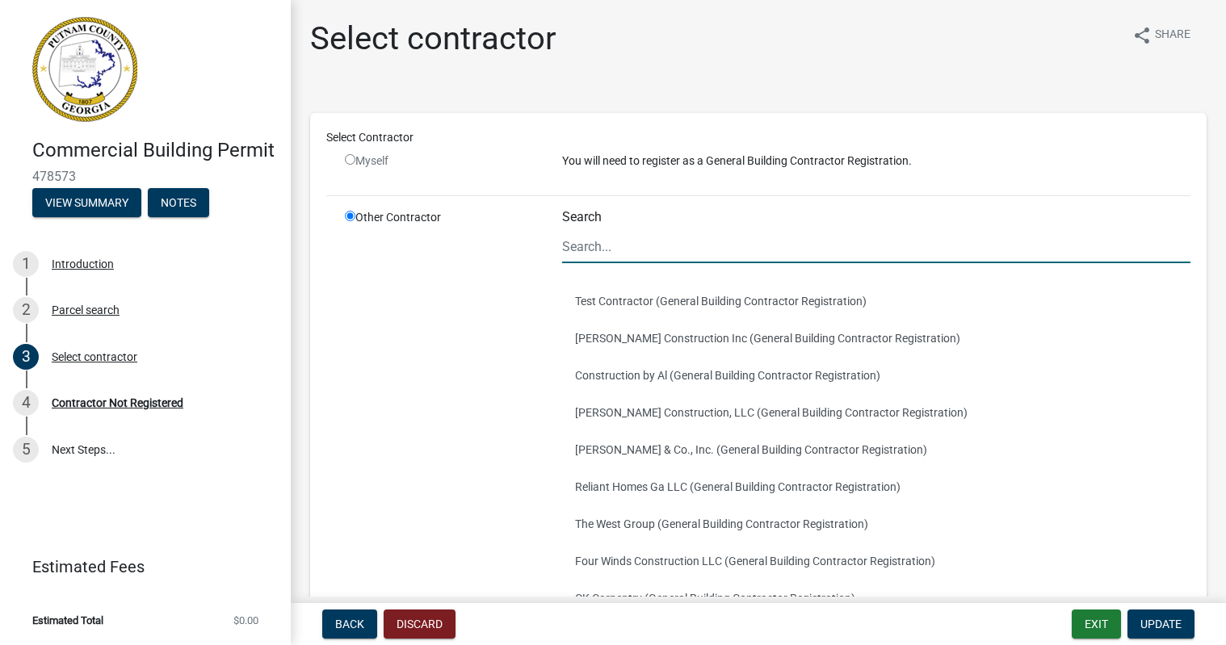
click at [599, 253] on input "Search" at bounding box center [876, 246] width 628 height 33
type input "Classic Contractors LLC"
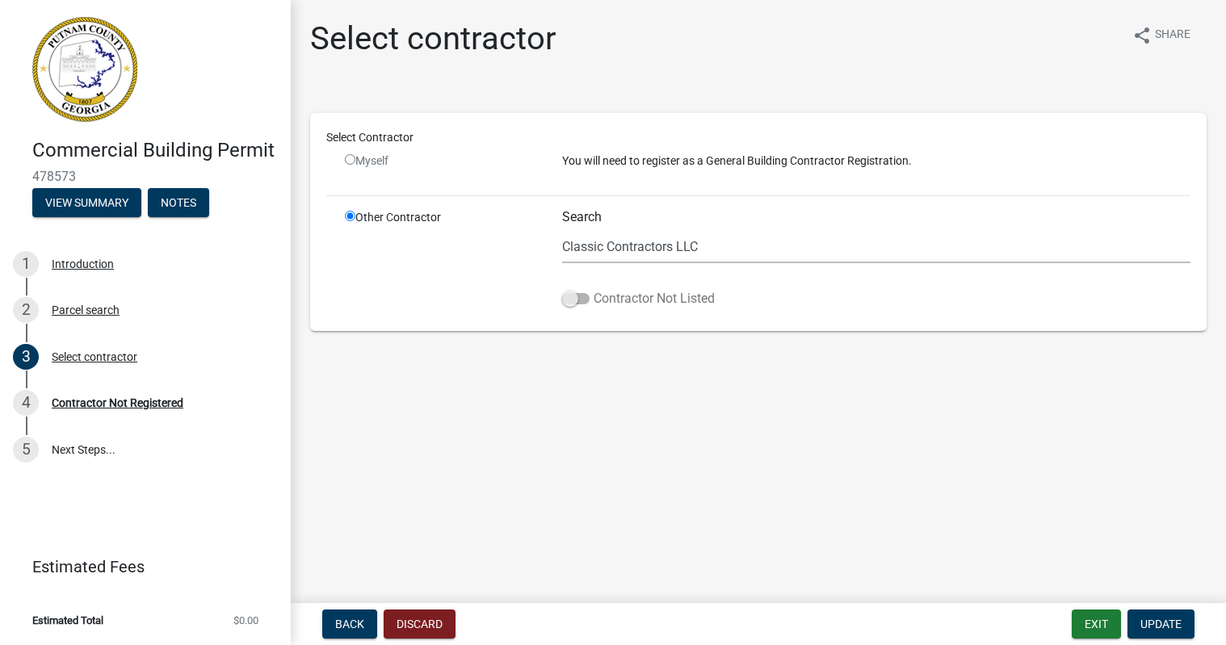
click at [584, 302] on span at bounding box center [575, 298] width 27 height 11
click at [594, 289] on input "Contractor Not Listed" at bounding box center [594, 289] width 0 height 0
click at [1144, 626] on span "Update" at bounding box center [1160, 624] width 41 height 13
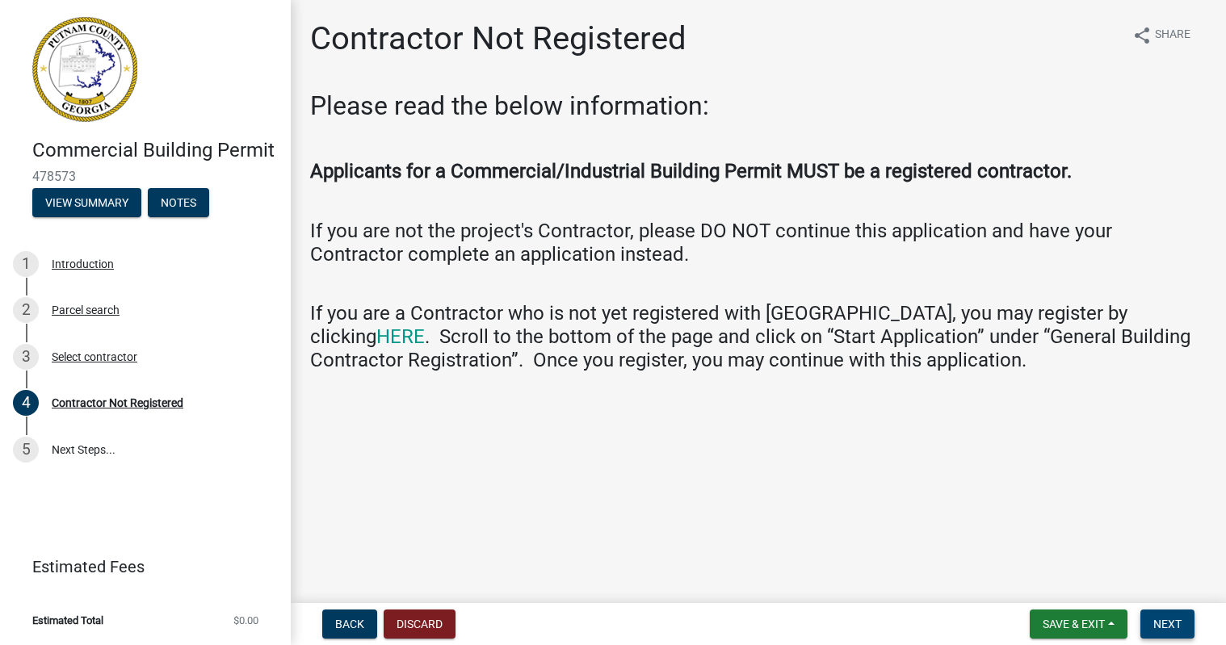
click at [1161, 618] on span "Next" at bounding box center [1167, 624] width 28 height 13
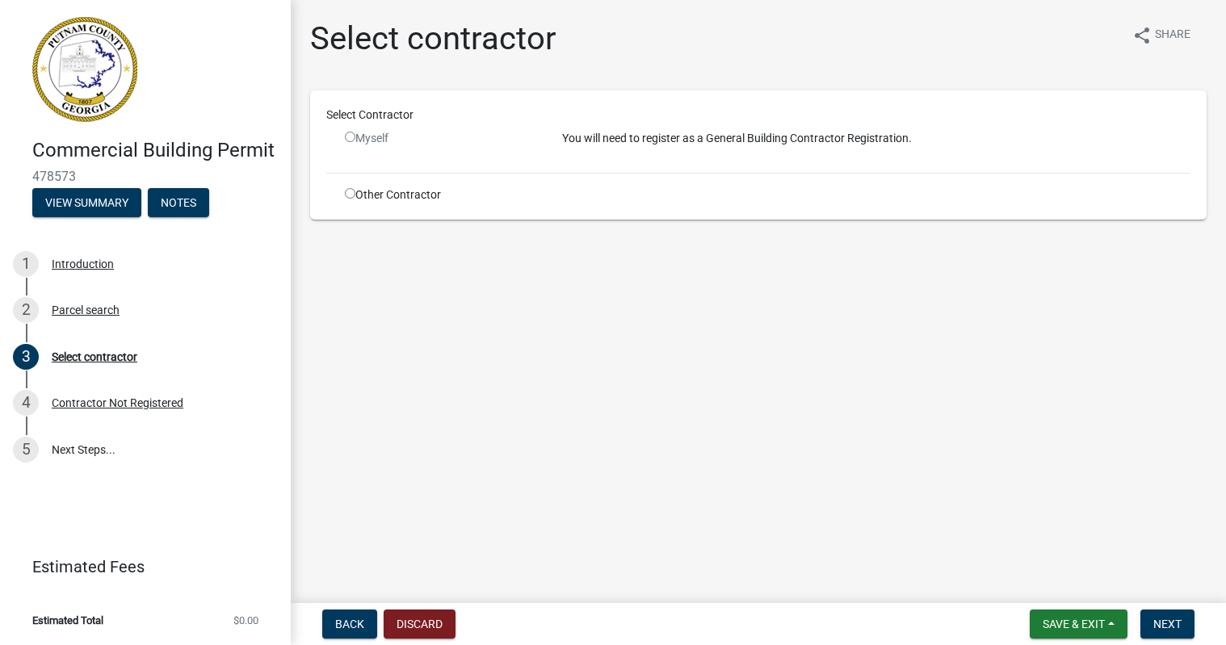
click at [348, 137] on input "radio" at bounding box center [350, 137] width 10 height 10
radio input "false"
click at [352, 191] on input "radio" at bounding box center [350, 193] width 10 height 10
radio input "true"
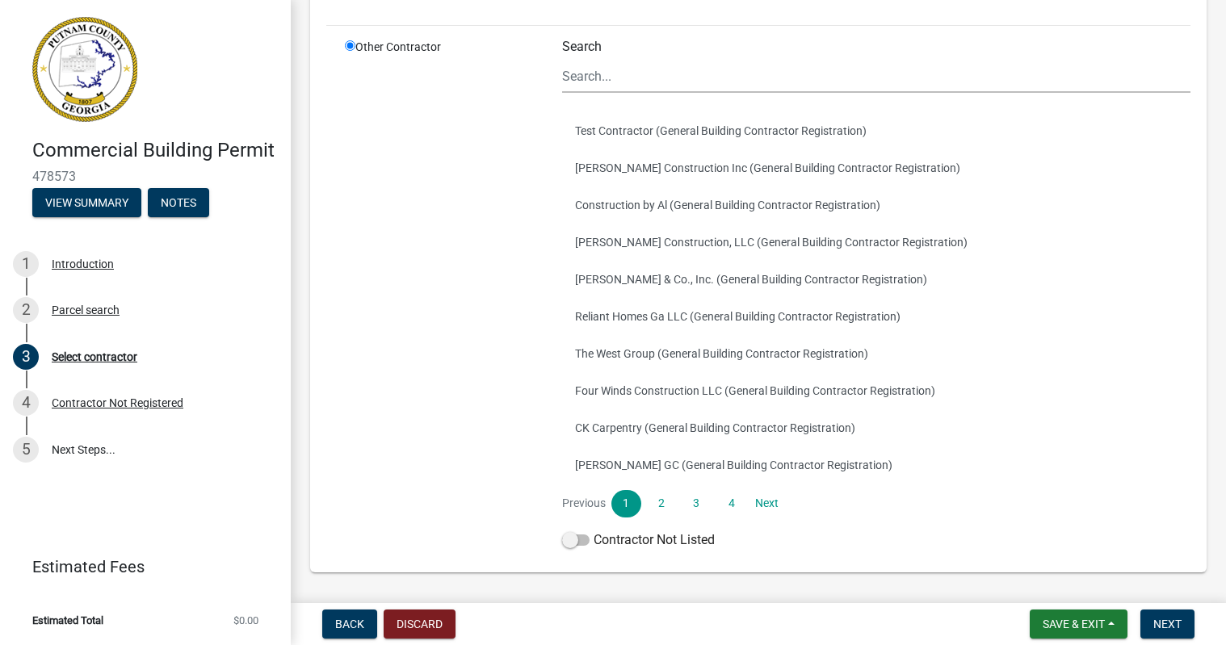
scroll to position [222, 0]
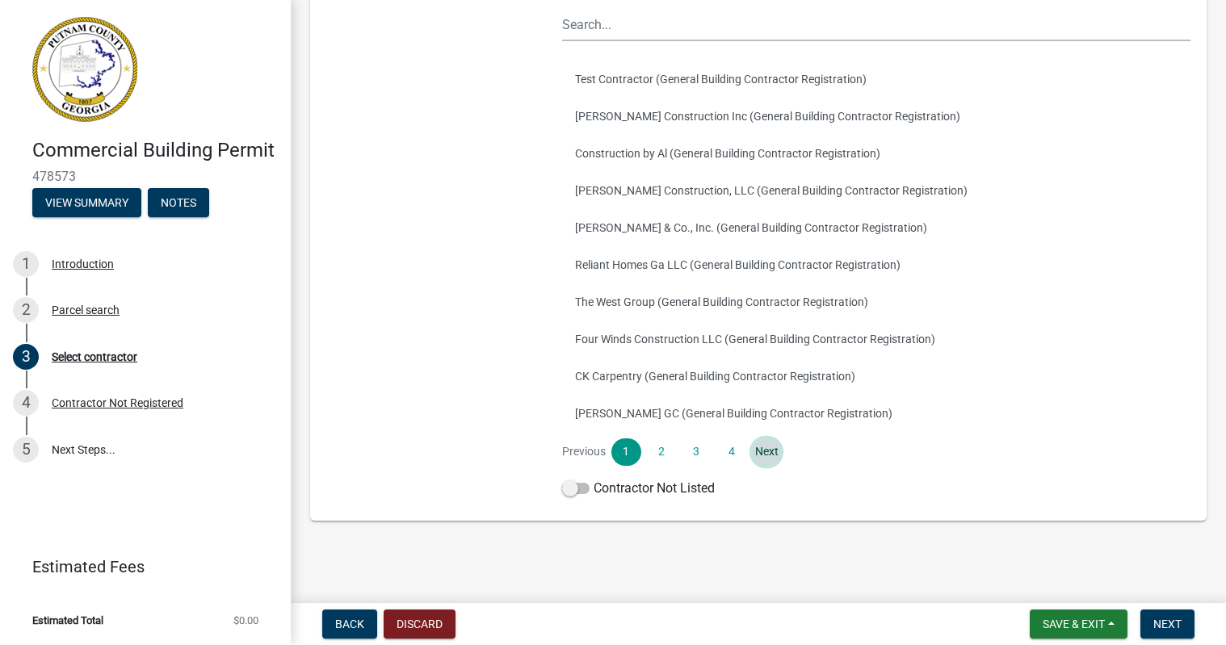
click at [754, 456] on link "Next" at bounding box center [766, 452] width 29 height 27
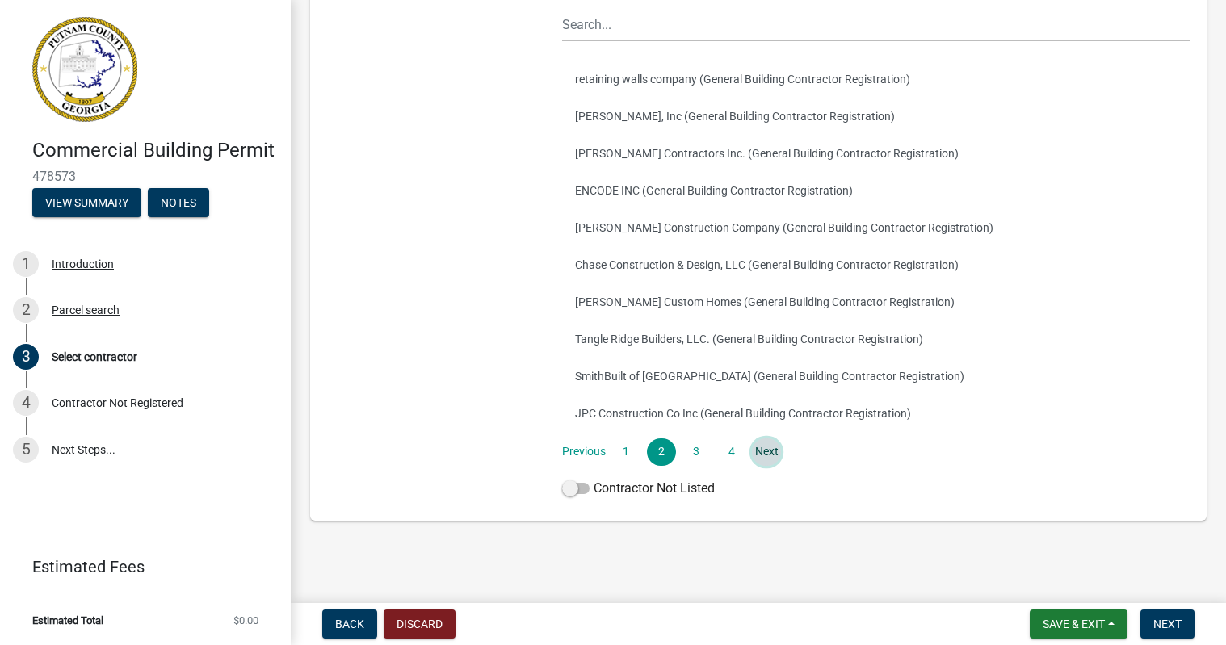
click at [755, 456] on link "Next" at bounding box center [766, 452] width 29 height 27
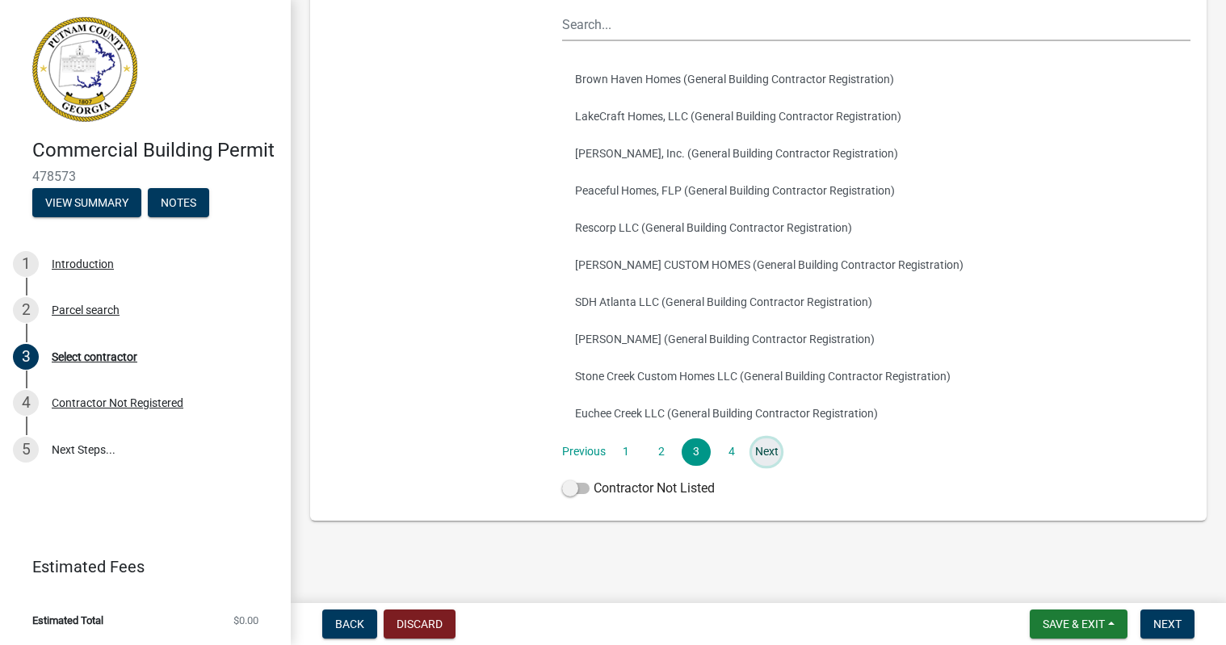
click at [755, 456] on link "Next" at bounding box center [766, 452] width 29 height 27
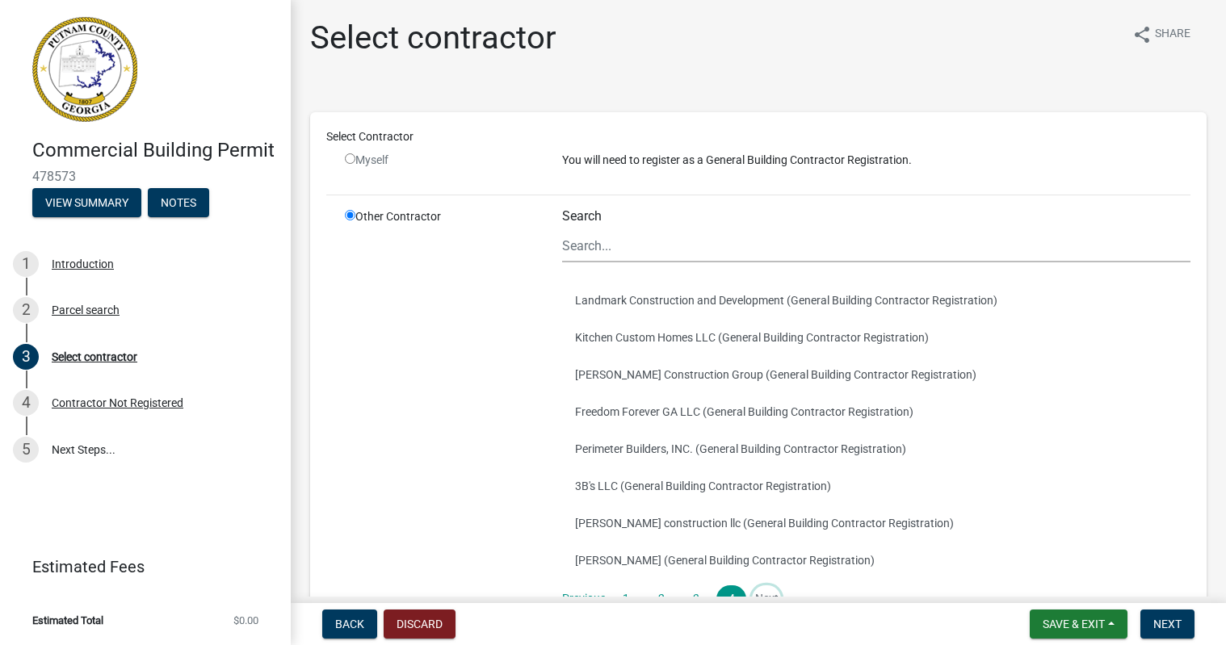
scroll to position [0, 0]
click at [347, 160] on input "radio" at bounding box center [350, 159] width 10 height 10
radio input "false"
radio input "true"
click at [347, 160] on input "radio" at bounding box center [350, 159] width 10 height 10
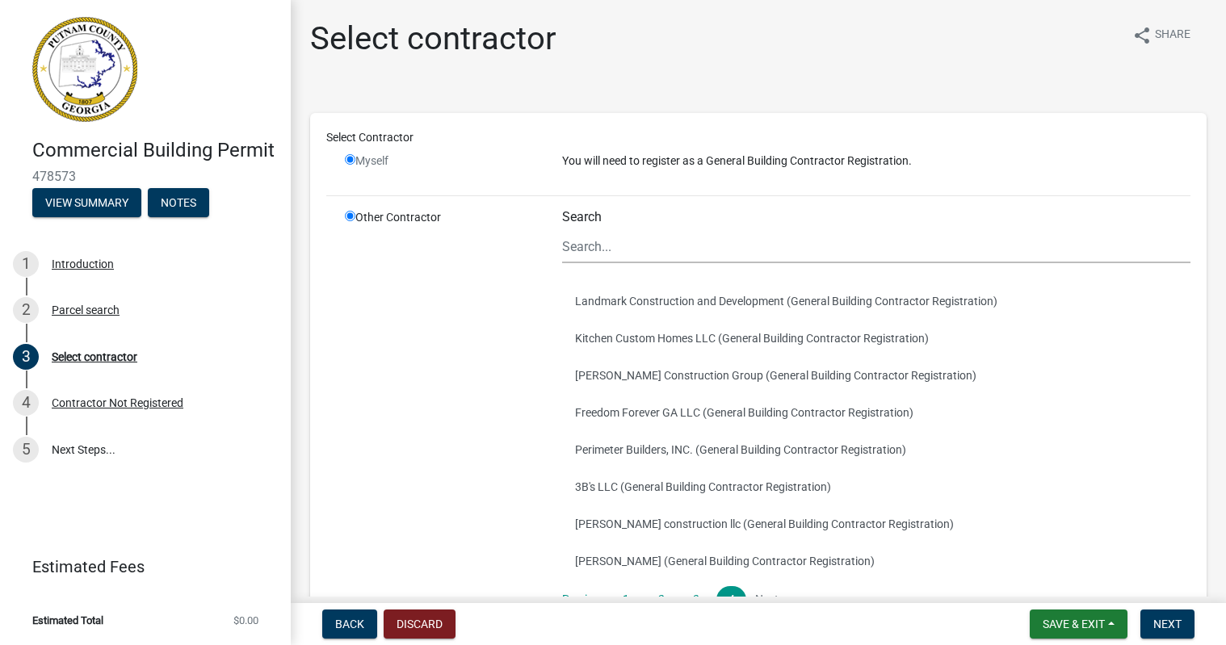
radio input "false"
radio input "true"
